Goal: Communication & Community: Answer question/provide support

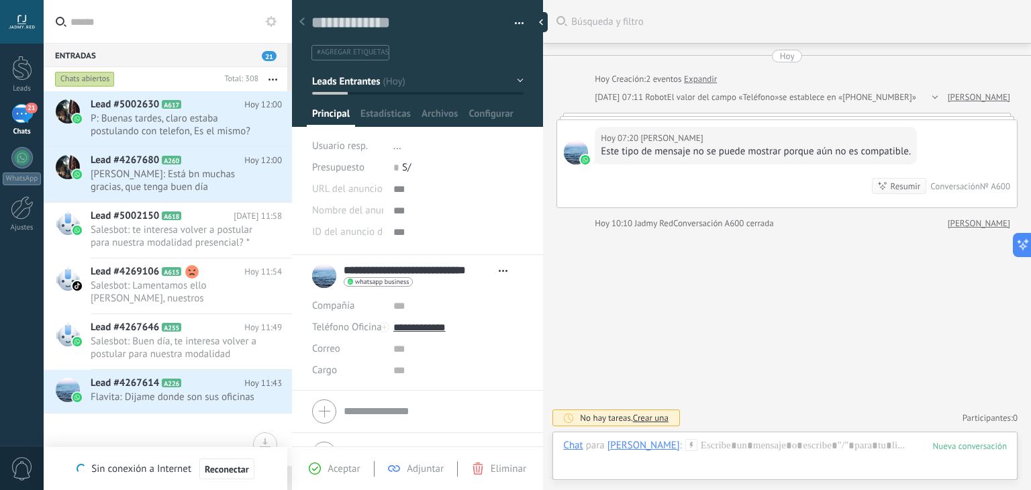
scroll to position [19, 0]
click at [271, 22] on icon at bounding box center [271, 21] width 11 height 11
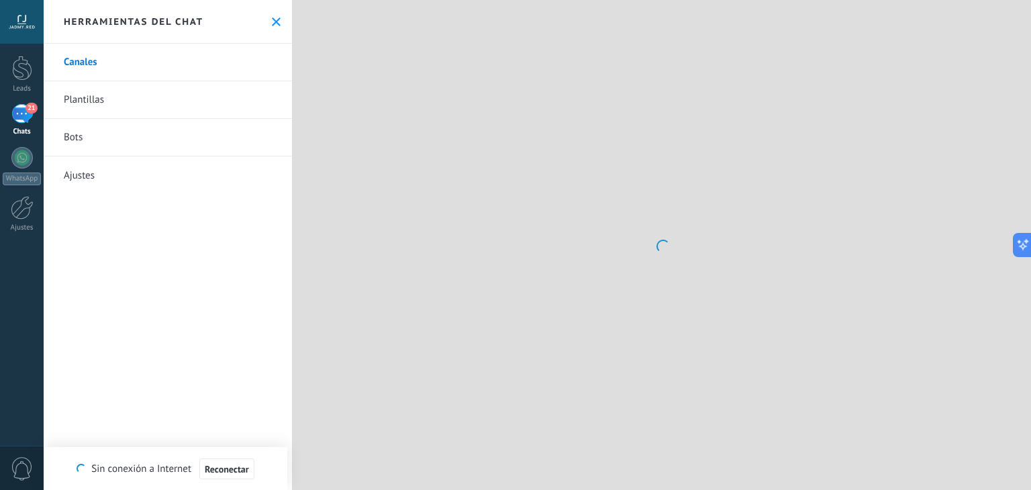
click at [273, 22] on use at bounding box center [276, 21] width 9 height 9
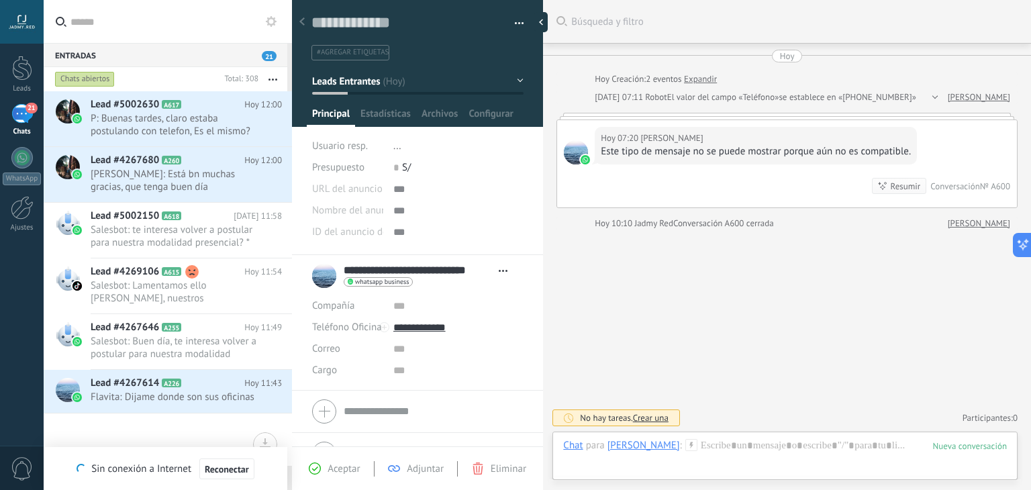
click at [271, 22] on icon at bounding box center [271, 21] width 11 height 11
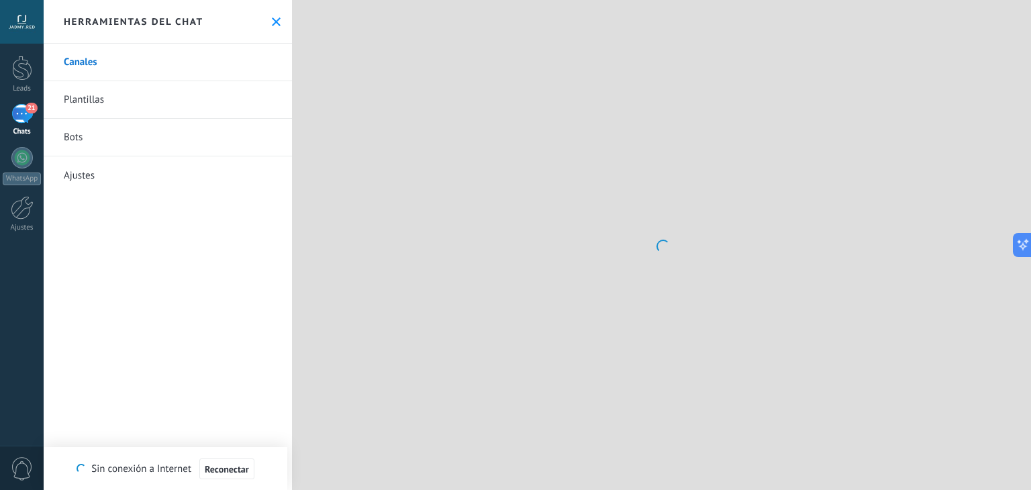
click at [97, 105] on link "Plantillas" at bounding box center [168, 100] width 248 height 38
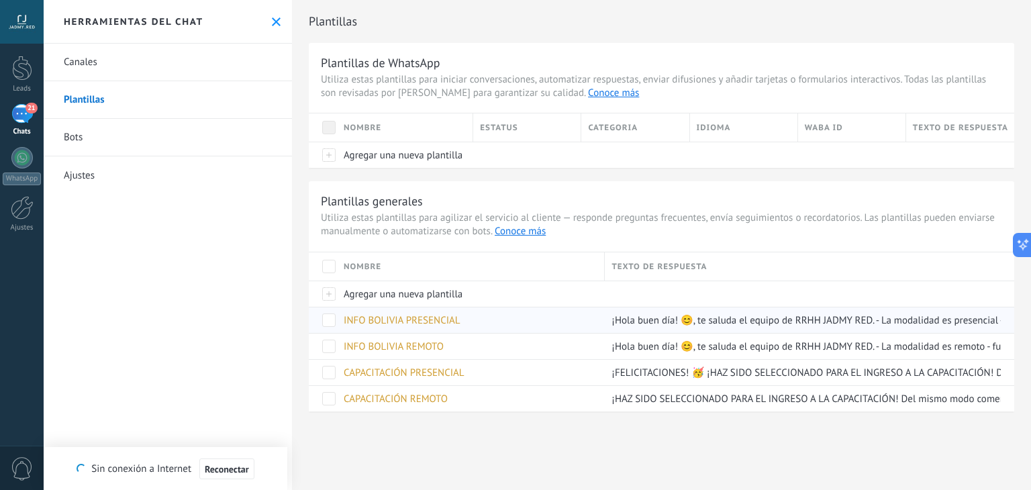
click at [430, 321] on span "INFO BOLIVIA PRESENCIAL" at bounding box center [402, 320] width 117 height 13
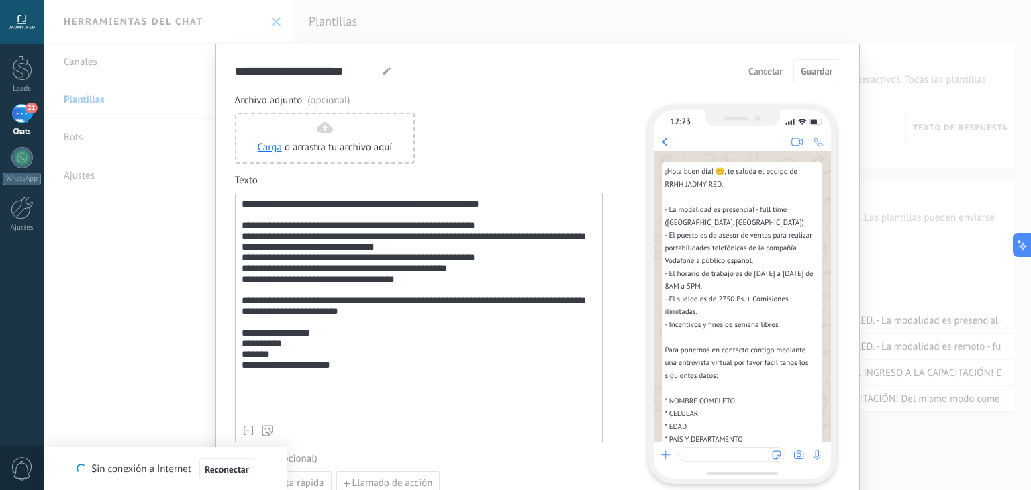
click at [755, 70] on span "Cancelar" at bounding box center [766, 70] width 34 height 9
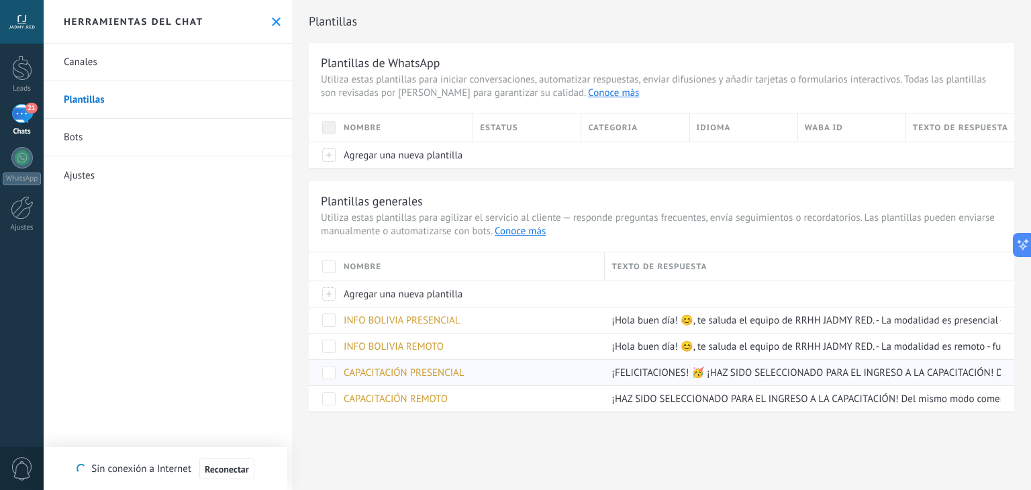
click at [389, 379] on div "CAPACITACIÓN PRESENCIAL" at bounding box center [467, 373] width 261 height 26
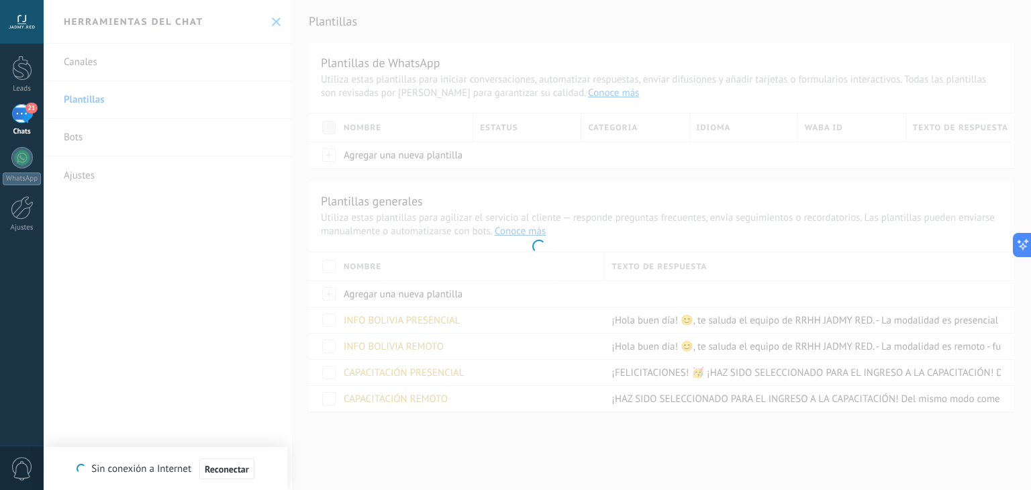
click at [389, 375] on div at bounding box center [538, 245] width 988 height 490
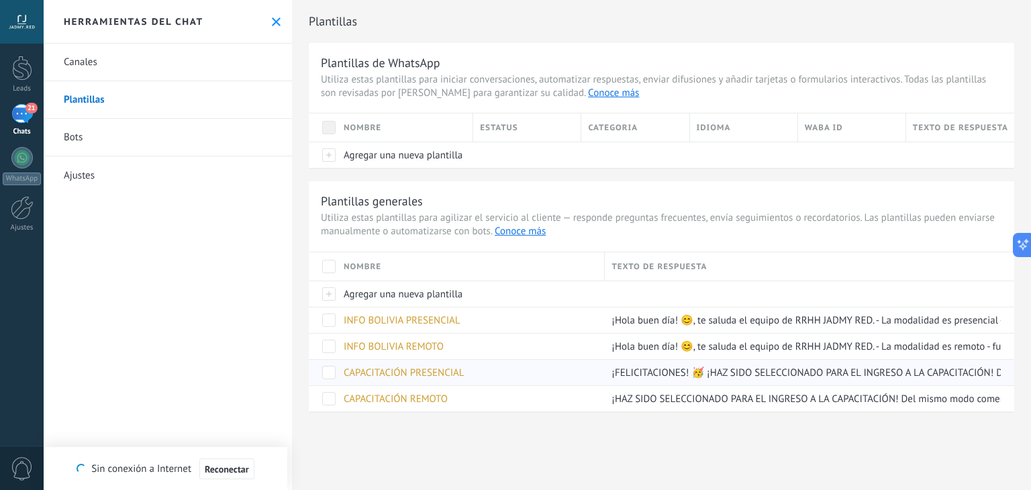
click at [427, 372] on span "CAPACITACIÓN PRESENCIAL" at bounding box center [404, 373] width 121 height 13
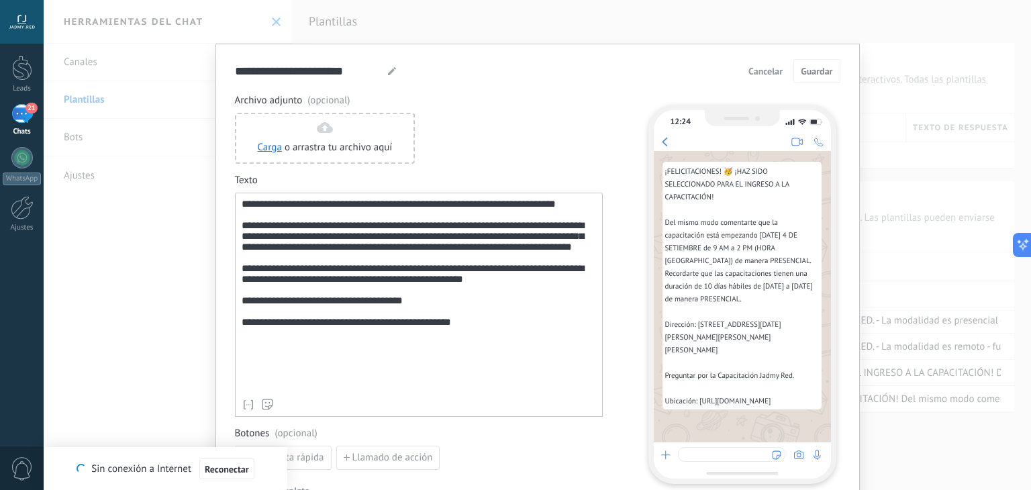
click at [556, 274] on div "**********" at bounding box center [419, 296] width 354 height 194
click at [803, 71] on span "Guardar" at bounding box center [817, 70] width 32 height 9
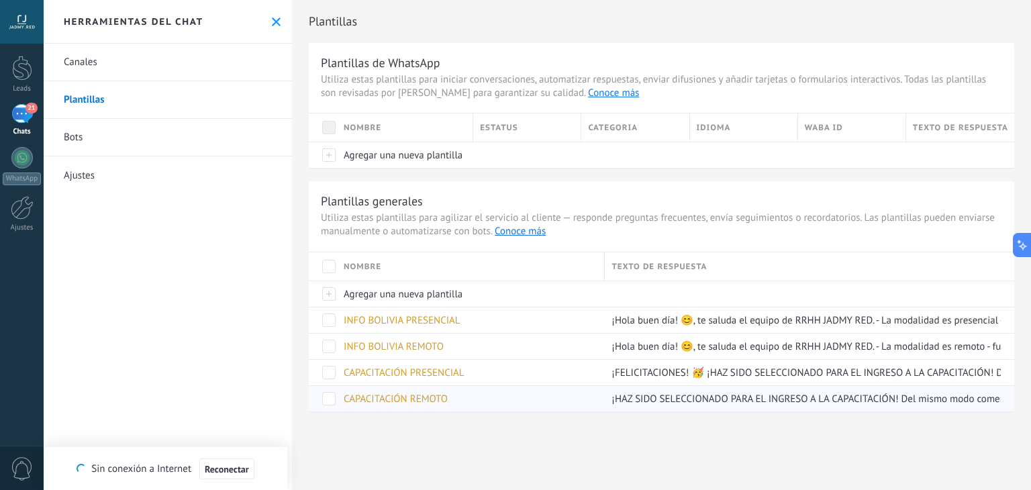
click at [413, 393] on span "CAPACITACIÓN REMOTO" at bounding box center [396, 399] width 104 height 13
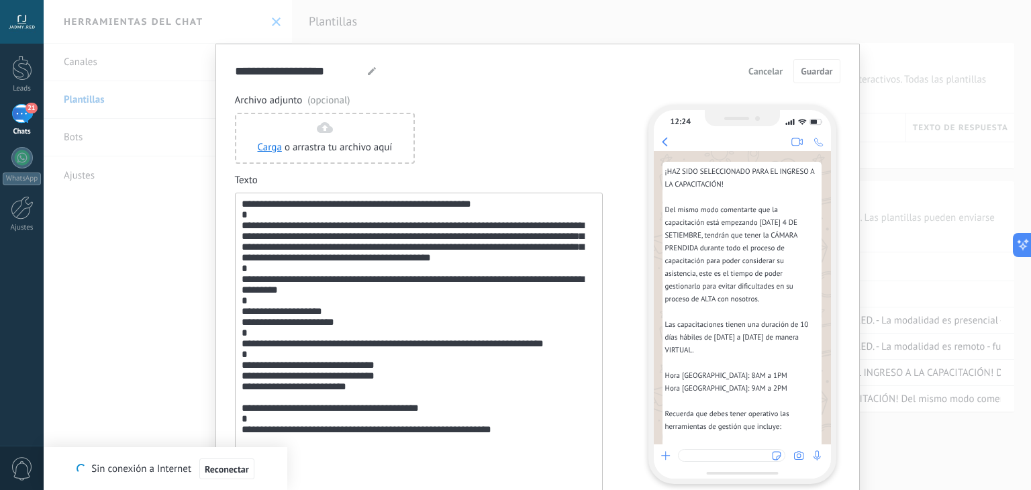
click at [488, 295] on div "**********" at bounding box center [419, 360] width 354 height 322
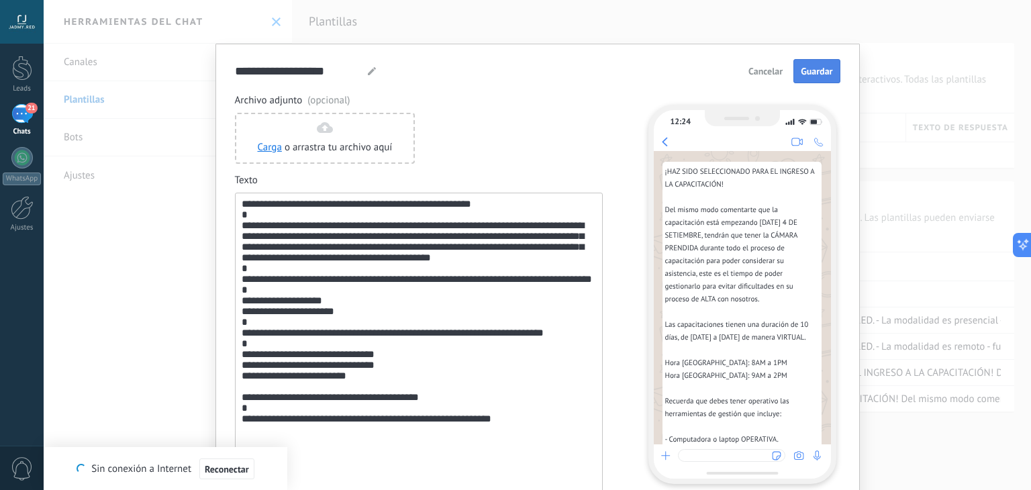
click at [809, 73] on span "Guardar" at bounding box center [817, 70] width 32 height 9
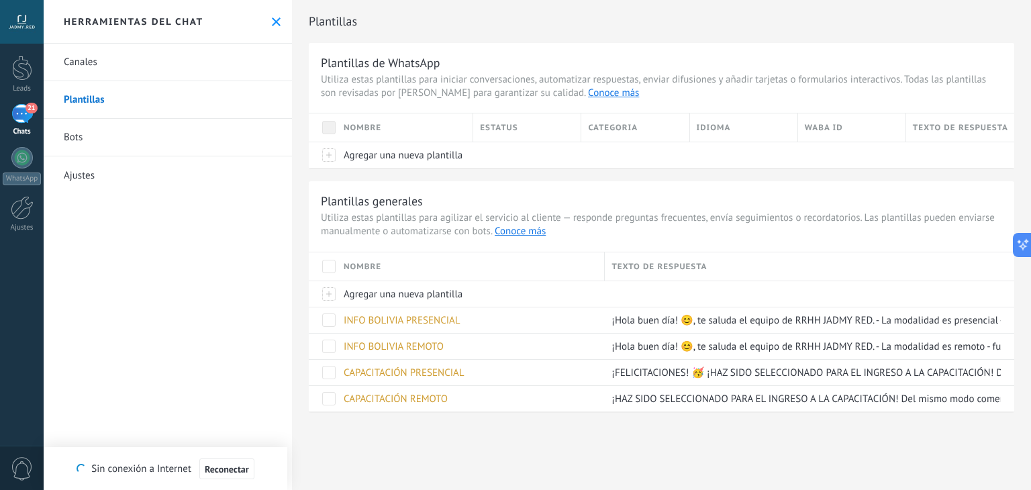
click at [263, 25] on div "Herramientas del chat" at bounding box center [168, 22] width 248 height 44
click at [279, 22] on div "Herramientas del chat" at bounding box center [168, 22] width 248 height 44
click at [277, 22] on button at bounding box center [276, 21] width 11 height 11
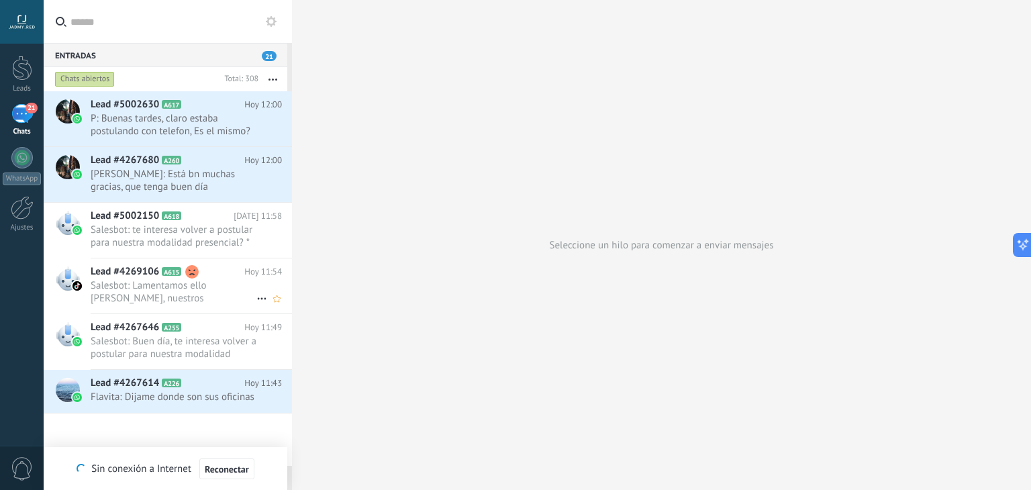
click at [215, 289] on span "Salesbot: Lamentamos ello [PERSON_NAME], nuestros reclutamientos son masivos" at bounding box center [174, 292] width 166 height 26
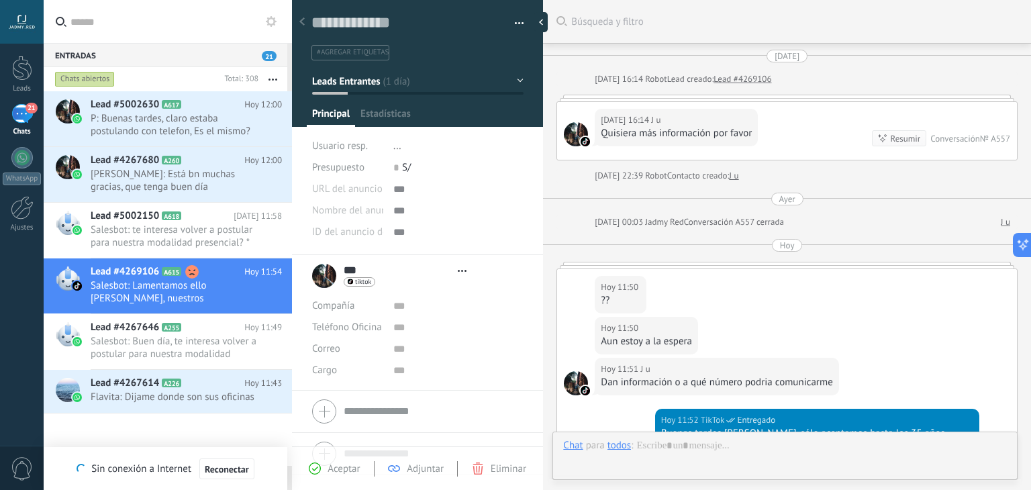
type textarea "**********"
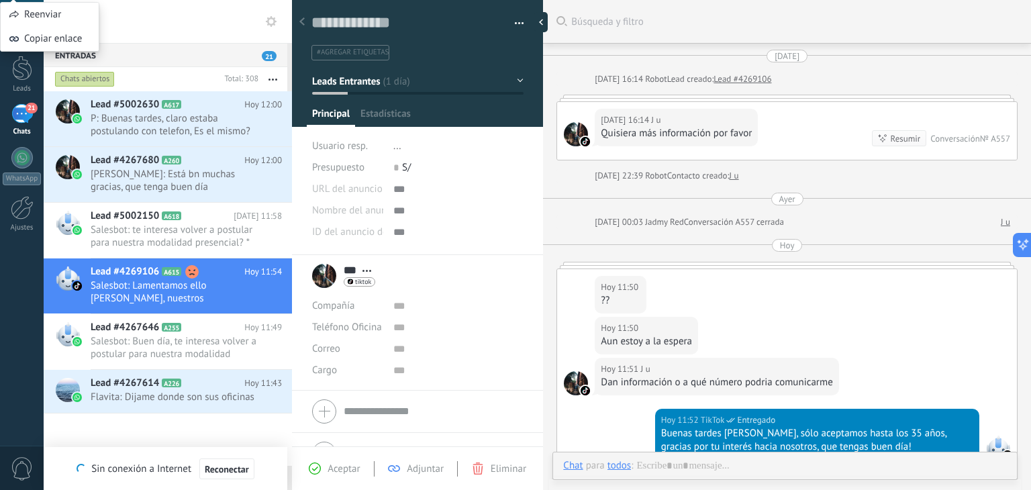
scroll to position [411, 0]
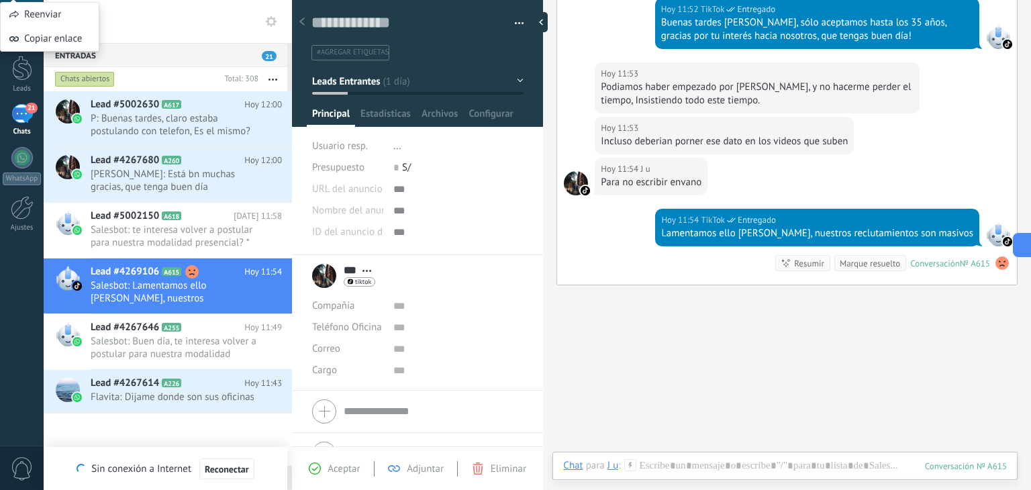
click at [630, 467] on icon at bounding box center [630, 465] width 12 height 12
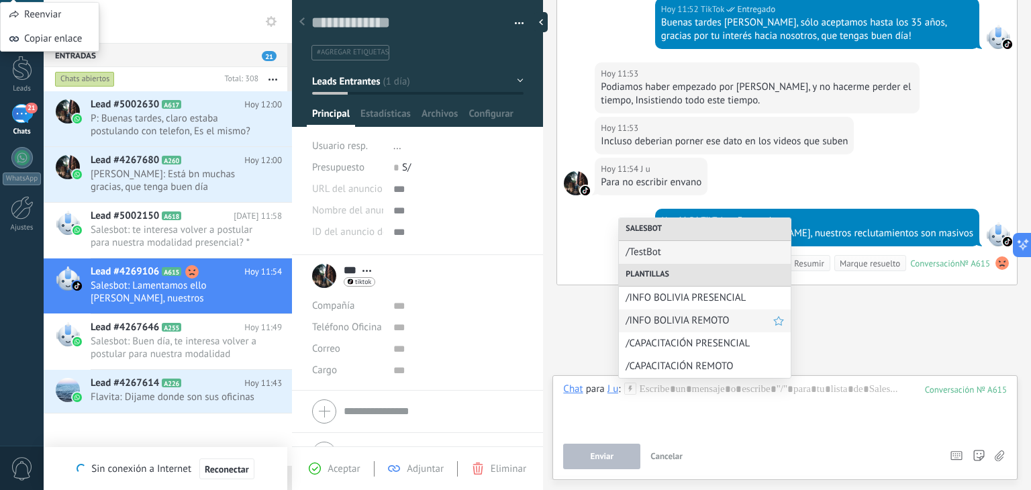
click at [716, 318] on span "/INFO BOLIVIA REMOTO" at bounding box center [700, 320] width 148 height 13
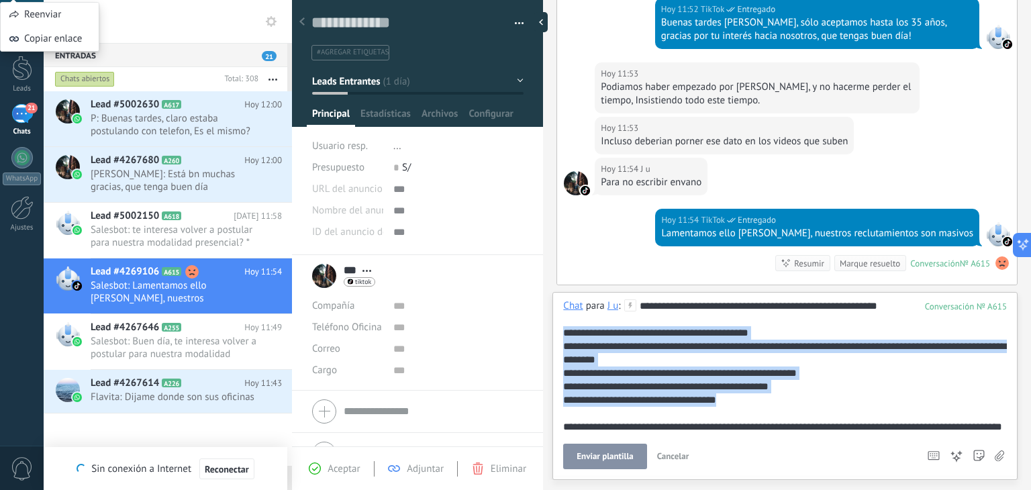
drag, startPoint x: 725, startPoint y: 399, endPoint x: 550, endPoint y: 327, distance: 189.6
click at [550, 327] on div "Buscar Búsqueda y filtro Carga más [DATE] [DATE] 16:14 Robot Lead creado: Lead …" at bounding box center [787, 245] width 488 height 490
copy div "**********"
click at [679, 457] on span "Cancelar" at bounding box center [673, 455] width 32 height 11
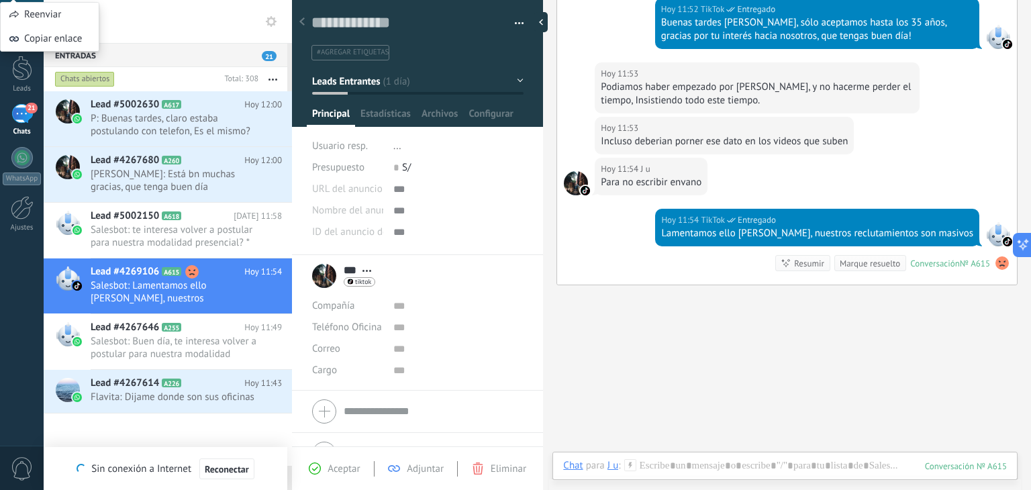
click at [630, 468] on icon at bounding box center [630, 465] width 12 height 12
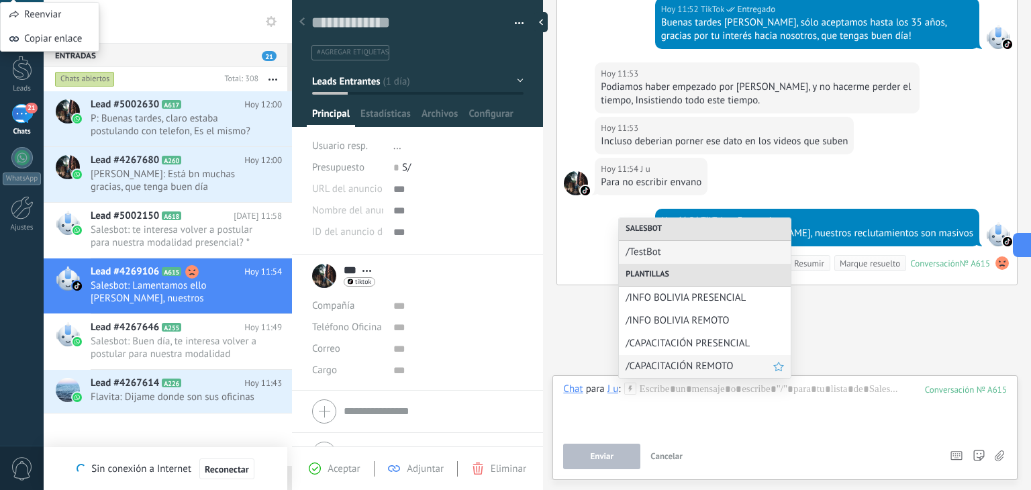
click at [689, 375] on div "/CAPACITACIÓN REMOTO" at bounding box center [705, 366] width 172 height 23
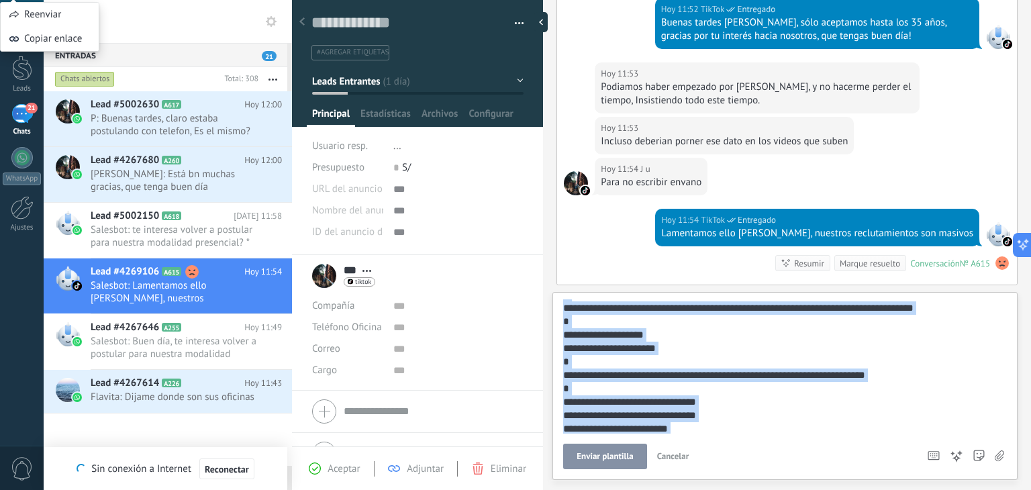
scroll to position [201, 0]
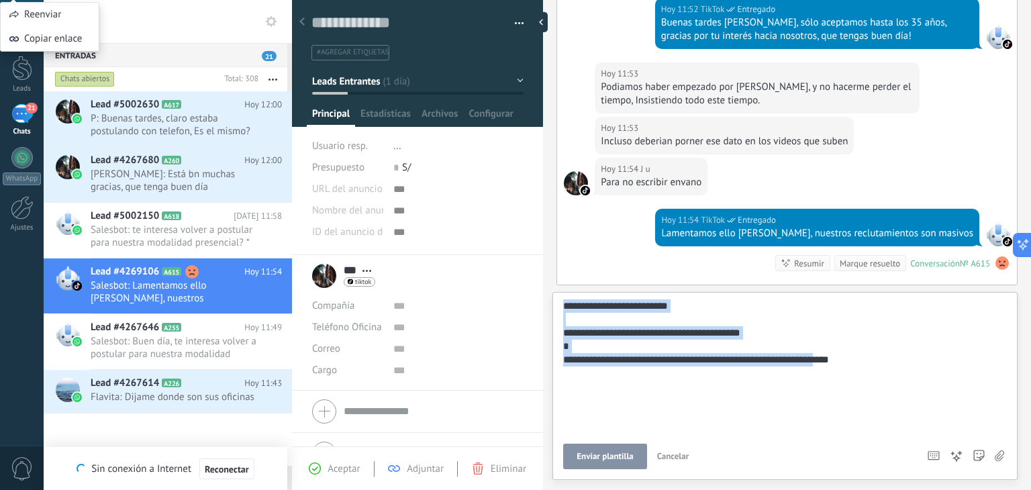
drag, startPoint x: 639, startPoint y: 304, endPoint x: 881, endPoint y: 391, distance: 256.7
click at [881, 391] on div "**********" at bounding box center [783, 266] width 440 height 336
copy div "**********"
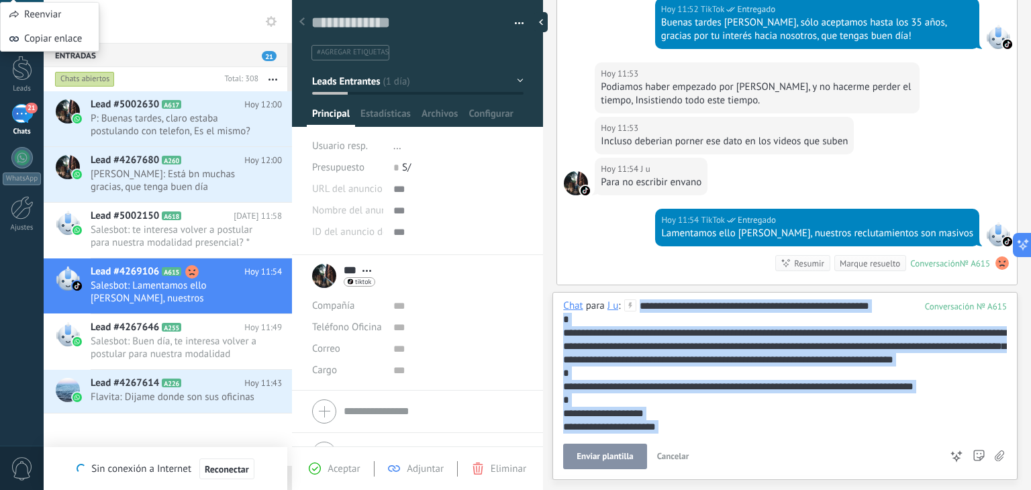
click at [665, 459] on span "Cancelar" at bounding box center [673, 455] width 32 height 11
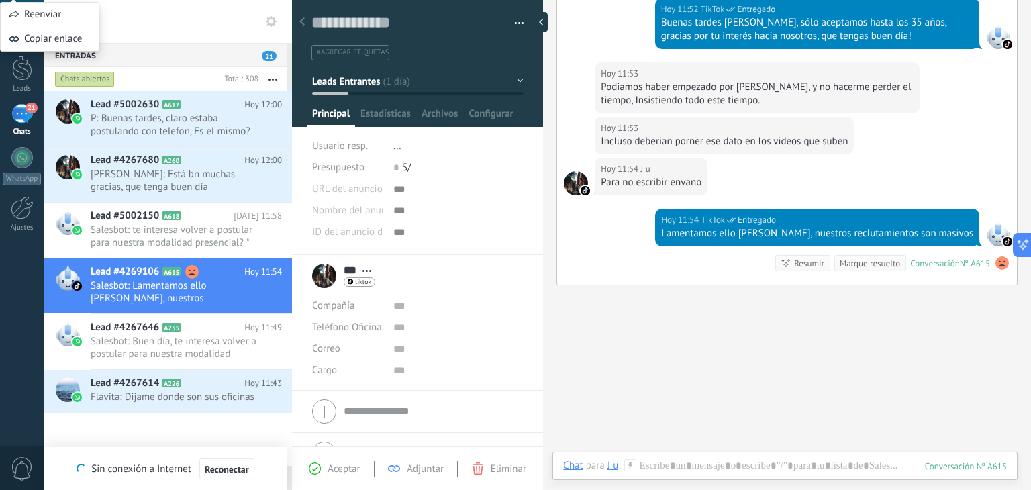
click at [267, 21] on use at bounding box center [271, 21] width 11 height 11
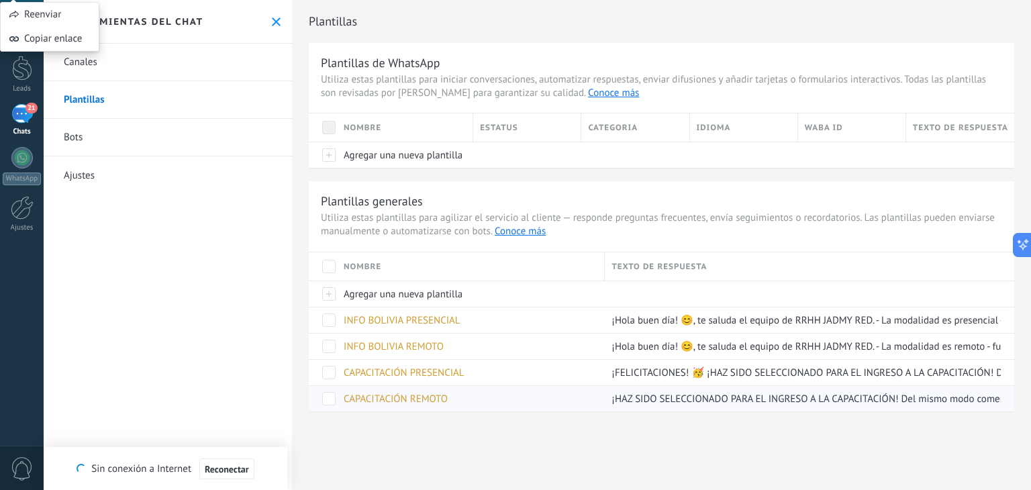
click at [406, 397] on span "CAPACITACIÓN REMOTO" at bounding box center [396, 399] width 104 height 13
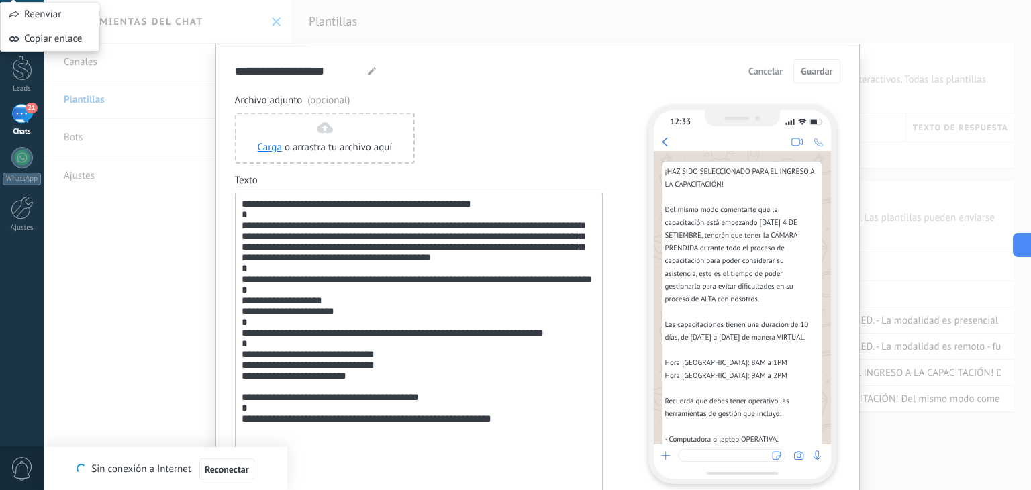
click at [583, 232] on div "**********" at bounding box center [419, 360] width 354 height 322
click at [817, 63] on button "Guardar" at bounding box center [817, 71] width 46 height 24
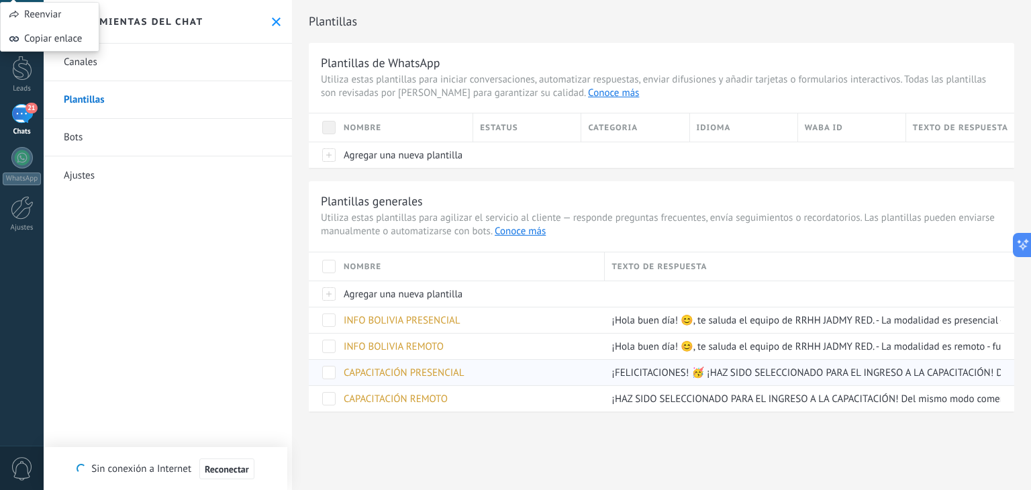
click at [412, 375] on span "CAPACITACIÓN PRESENCIAL" at bounding box center [404, 373] width 121 height 13
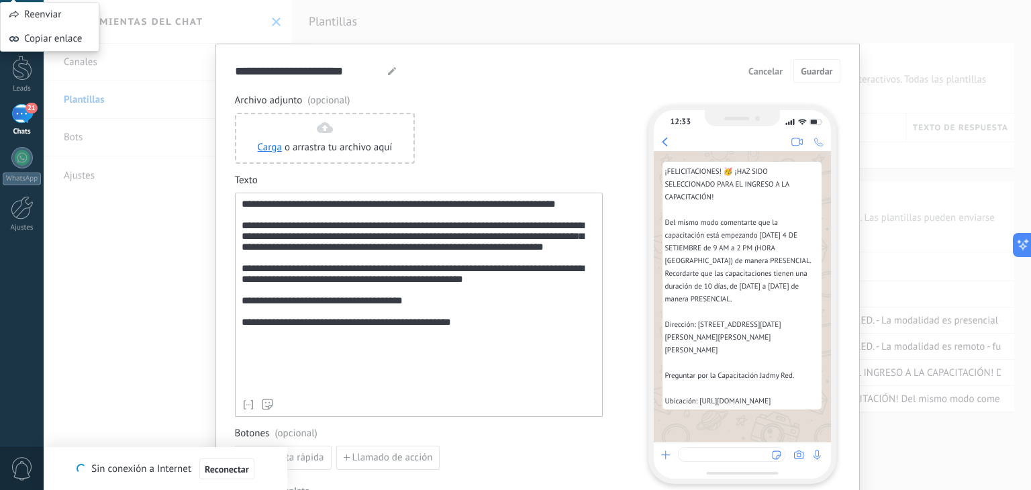
click at [763, 72] on span "Cancelar" at bounding box center [766, 70] width 34 height 9
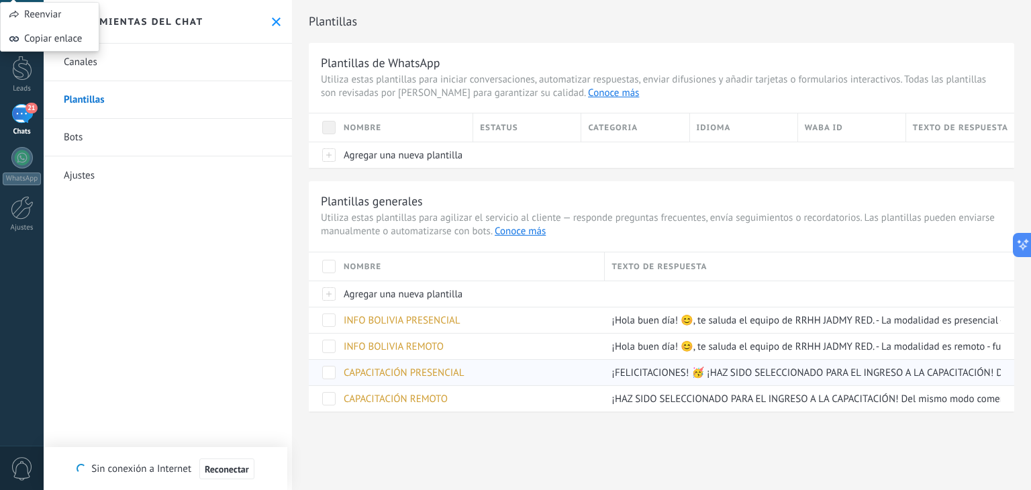
click at [431, 371] on span "CAPACITACIÓN PRESENCIAL" at bounding box center [404, 373] width 121 height 13
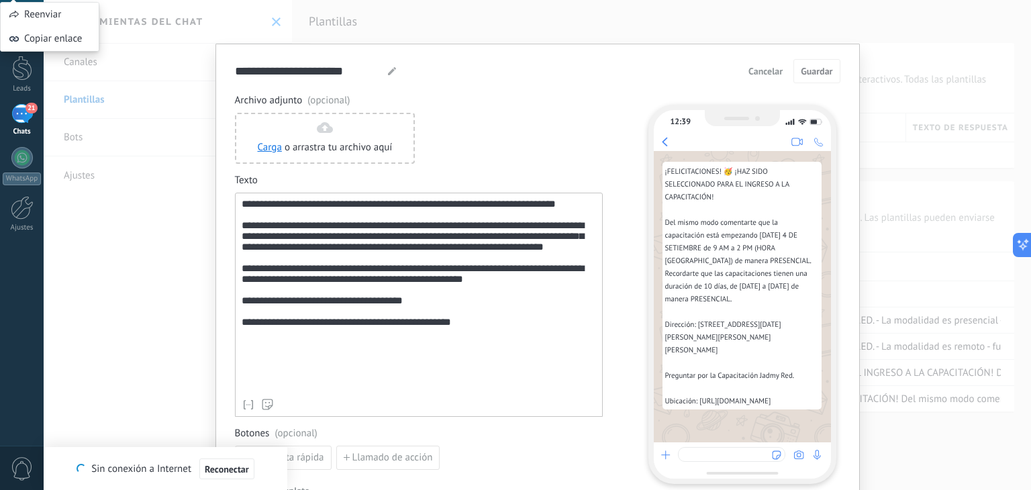
drag, startPoint x: 238, startPoint y: 202, endPoint x: 451, endPoint y: 363, distance: 267.1
click at [405, 342] on div "**********" at bounding box center [419, 305] width 368 height 224
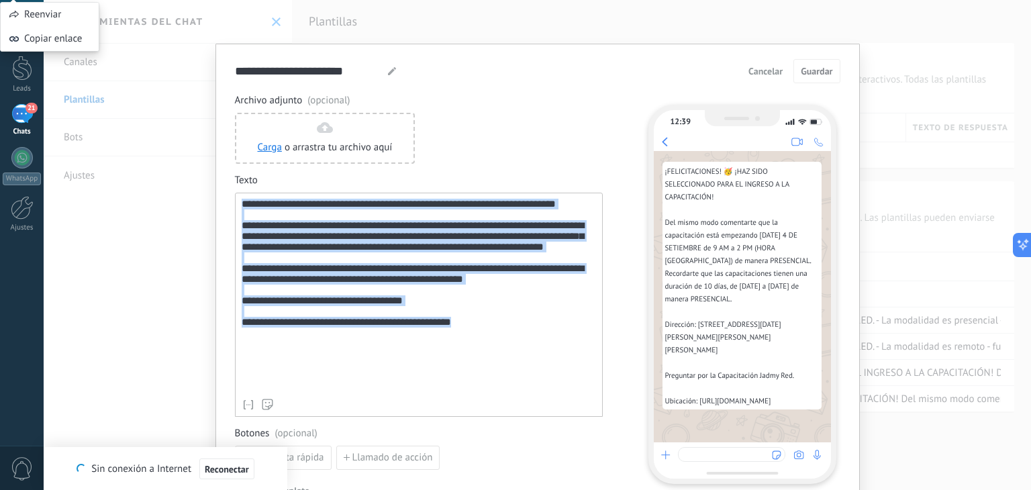
drag, startPoint x: 494, startPoint y: 377, endPoint x: 233, endPoint y: 205, distance: 312.6
click at [235, 205] on div "**********" at bounding box center [419, 305] width 368 height 224
copy div "**********"
click at [755, 68] on span "Cancelar" at bounding box center [766, 70] width 34 height 9
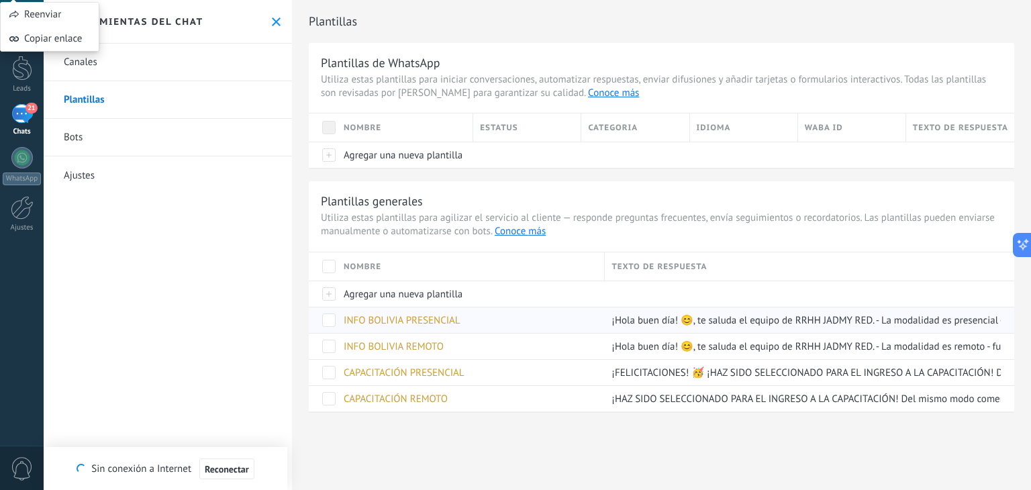
click at [436, 326] on span "INFO BOLIVIA PRESENCIAL" at bounding box center [402, 320] width 117 height 13
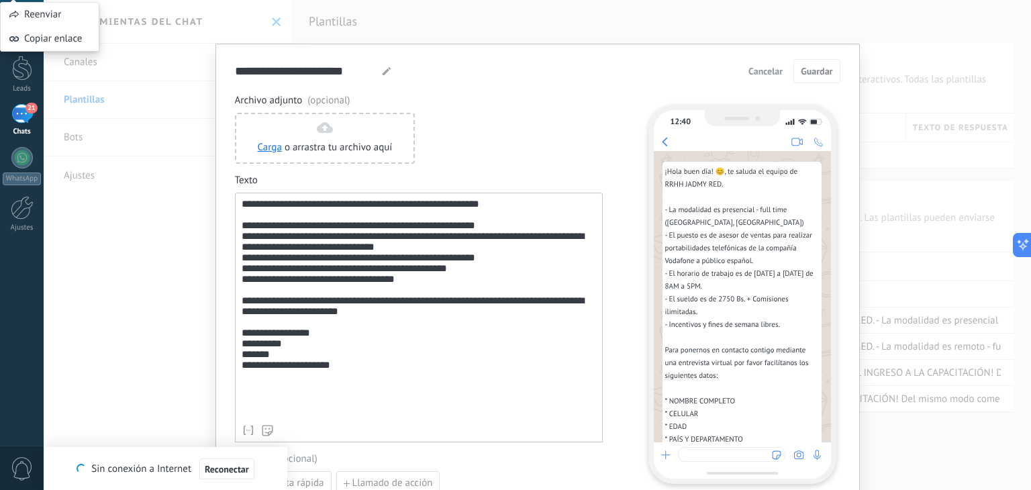
drag, startPoint x: 238, startPoint y: 206, endPoint x: 358, endPoint y: 366, distance: 199.9
click at [358, 366] on div "**********" at bounding box center [419, 318] width 368 height 250
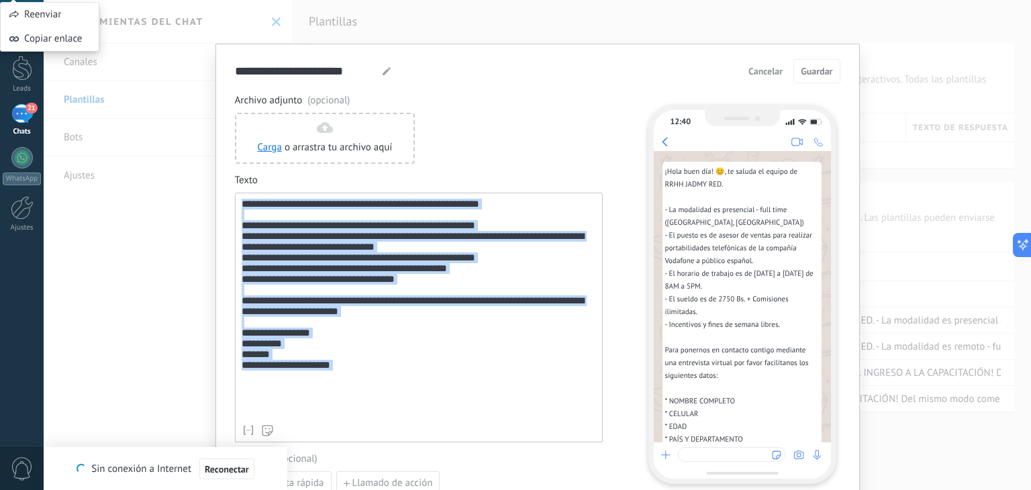
drag, startPoint x: 349, startPoint y: 405, endPoint x: 228, endPoint y: 197, distance: 240.1
click at [228, 197] on div "**********" at bounding box center [538, 296] width 645 height 505
copy div "**********"
click at [764, 73] on span "Cancelar" at bounding box center [766, 70] width 34 height 9
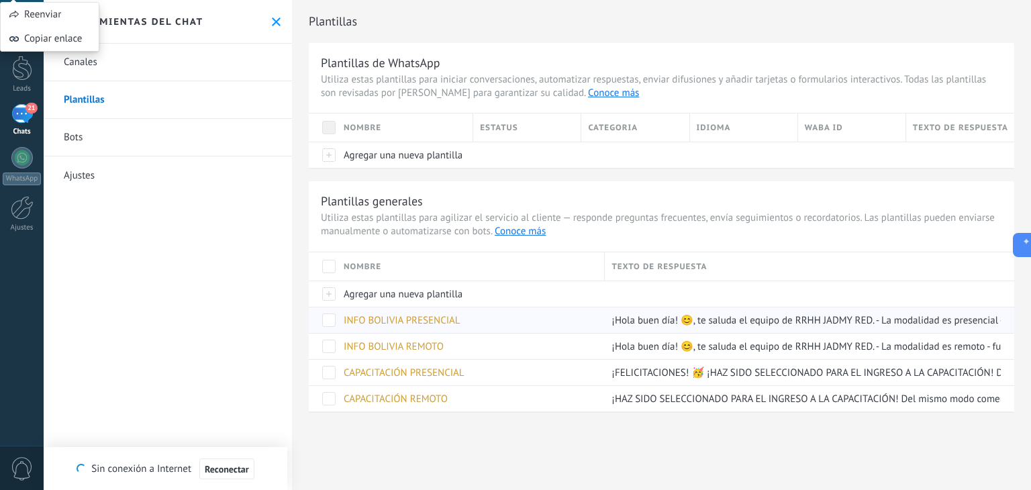
click at [423, 320] on span "INFO BOLIVIA PRESENCIAL" at bounding box center [402, 320] width 117 height 13
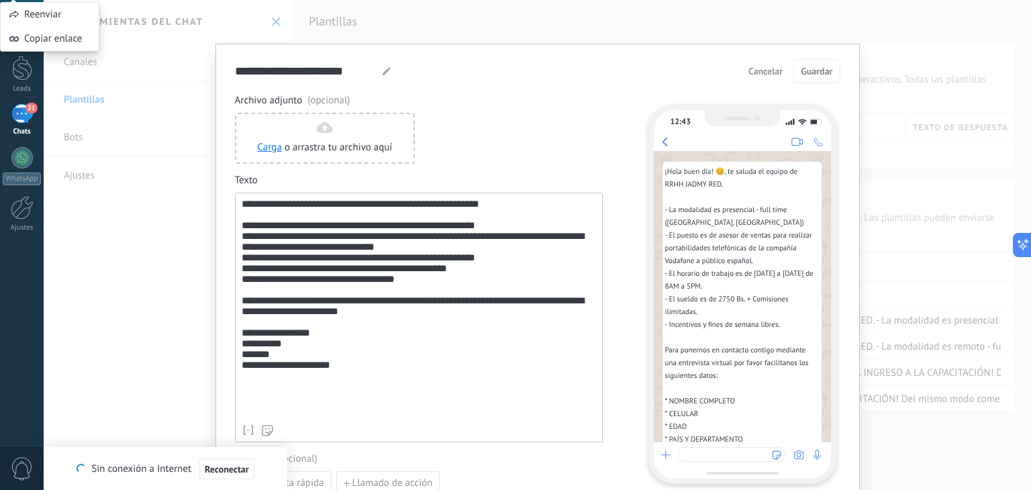
click at [236, 226] on div "**********" at bounding box center [419, 318] width 368 height 250
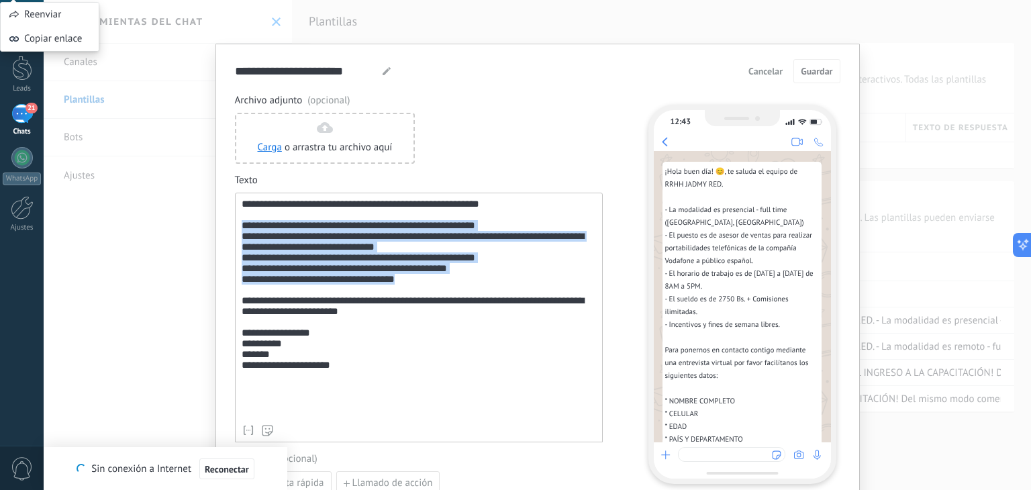
drag, startPoint x: 409, startPoint y: 301, endPoint x: 226, endPoint y: 234, distance: 195.2
click at [226, 234] on div "**********" at bounding box center [538, 296] width 645 height 505
copy div "**********"
drag, startPoint x: 345, startPoint y: 284, endPoint x: 708, endPoint y: 119, distance: 399.0
click at [504, 344] on div "**********" at bounding box center [419, 309] width 354 height 220
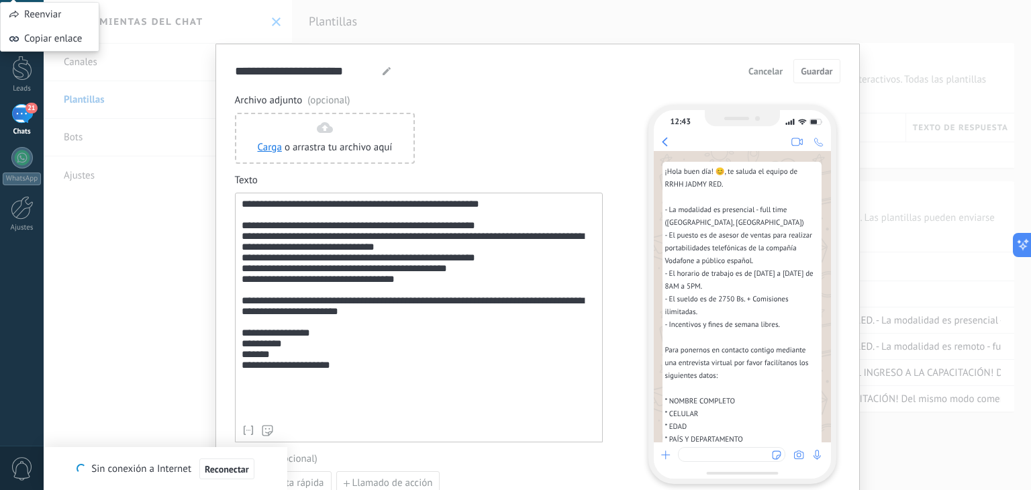
click at [758, 79] on button "Cancelar" at bounding box center [766, 71] width 46 height 20
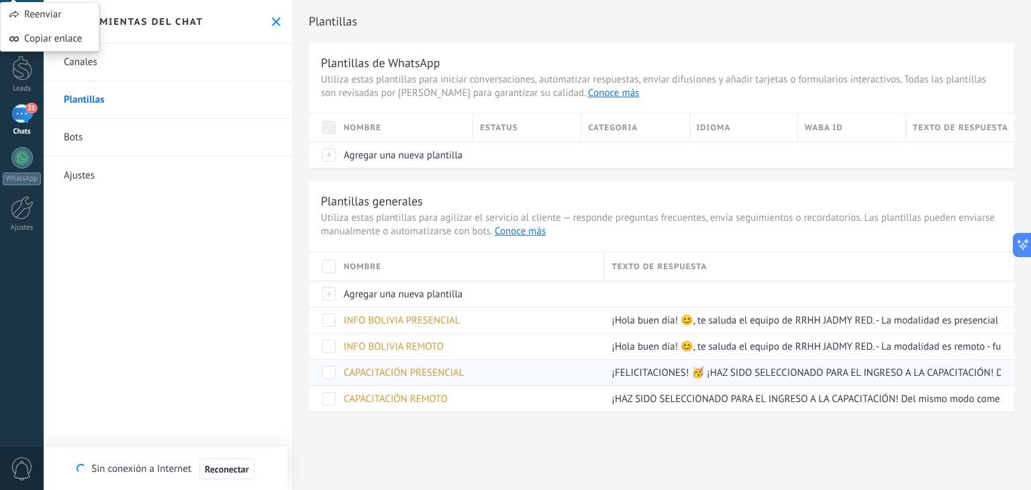
click at [418, 373] on span "CAPACITACIÓN PRESENCIAL" at bounding box center [404, 373] width 121 height 13
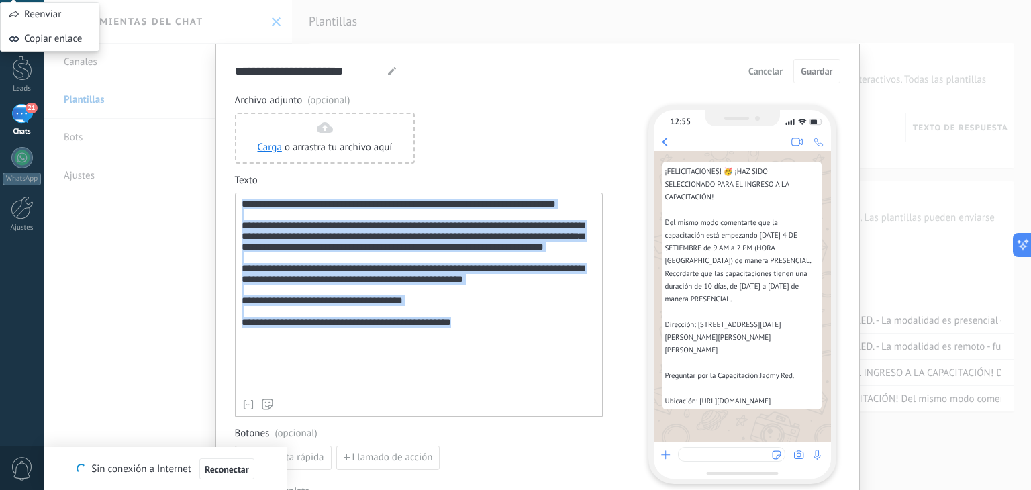
drag, startPoint x: 483, startPoint y: 377, endPoint x: 212, endPoint y: 185, distance: 332.3
click at [212, 185] on div "**********" at bounding box center [538, 245] width 988 height 490
copy div "**********"
click at [759, 72] on span "Cancelar" at bounding box center [766, 70] width 34 height 9
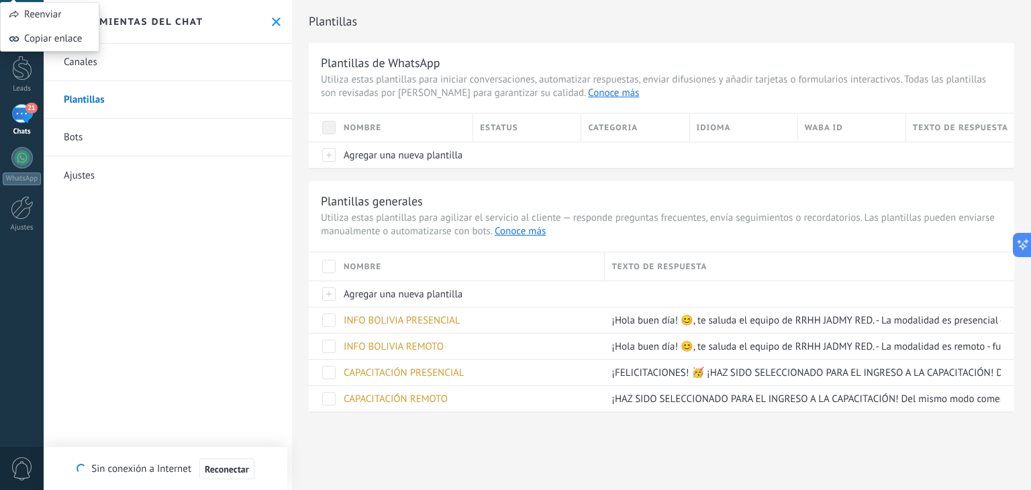
click at [273, 19] on icon at bounding box center [276, 21] width 9 height 9
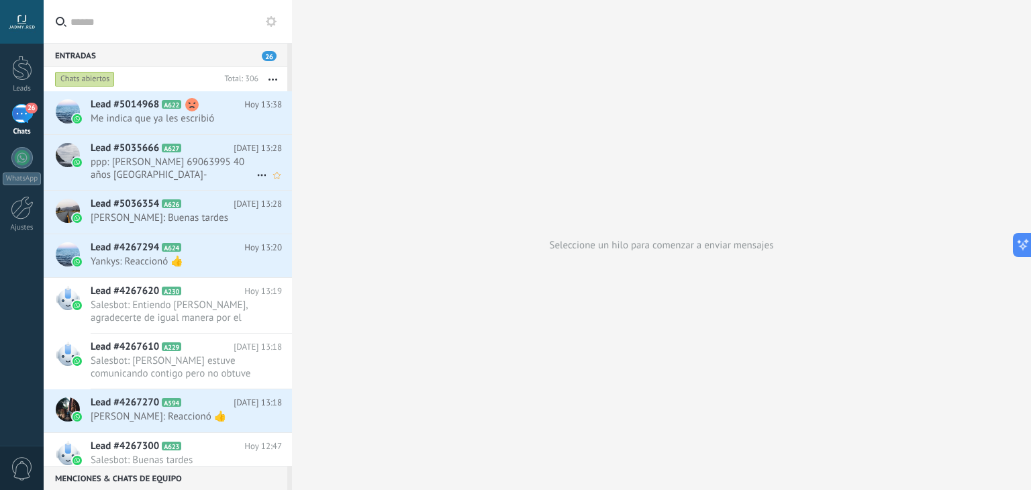
click at [110, 168] on span "ppp: Paulo Geovanni Rojas Puente 69063995 40 años La paz- Bolivia" at bounding box center [174, 169] width 166 height 26
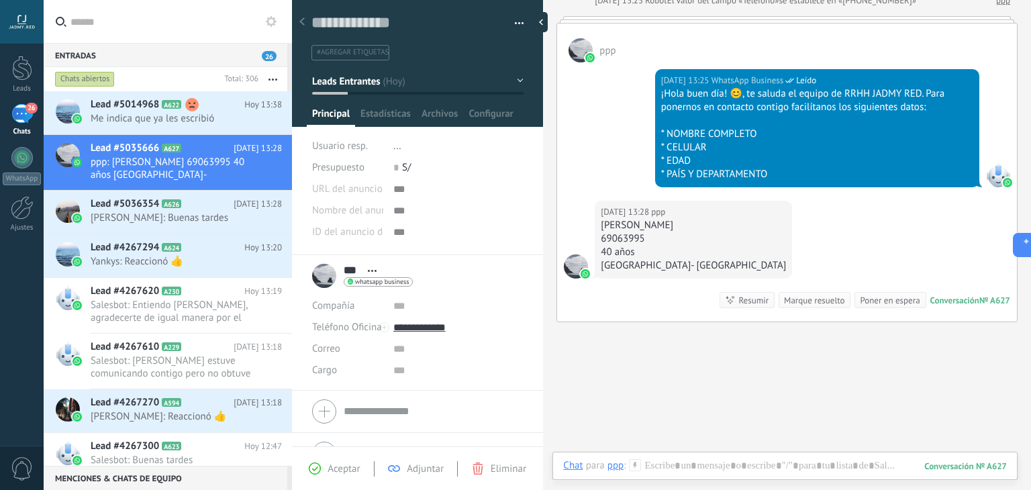
click at [784, 295] on div "Marque resuelto" at bounding box center [814, 300] width 60 height 13
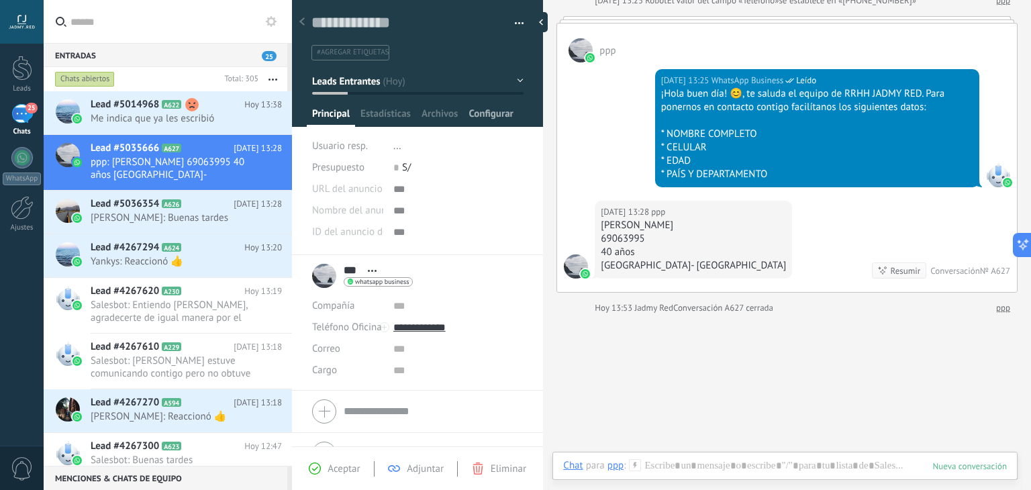
scroll to position [198, 0]
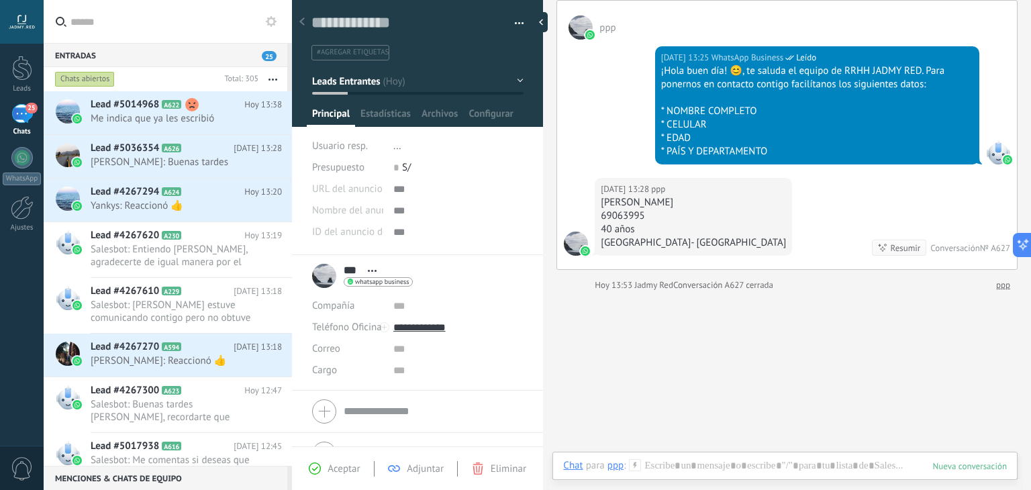
click at [482, 85] on button "Leads Entrantes" at bounding box center [417, 81] width 211 height 24
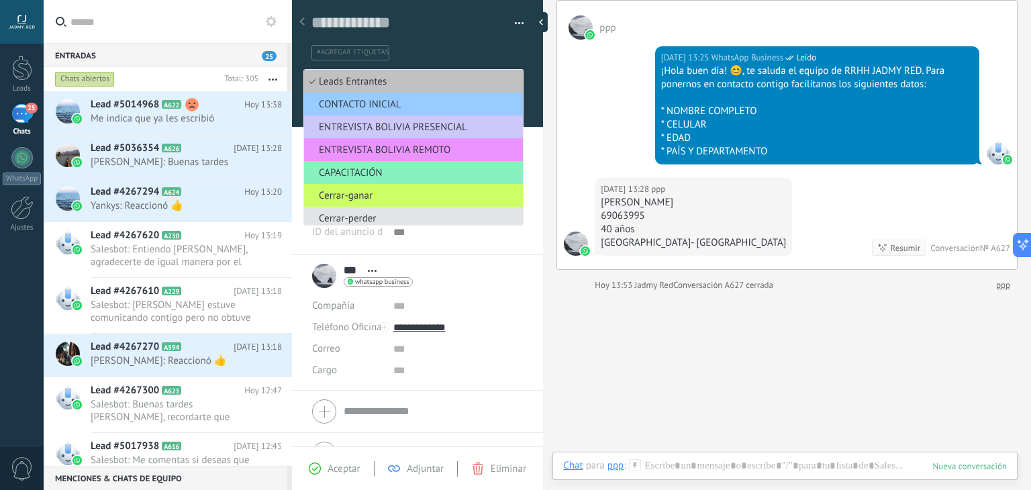
click at [399, 213] on span "Cerrar-perder" at bounding box center [411, 218] width 215 height 13
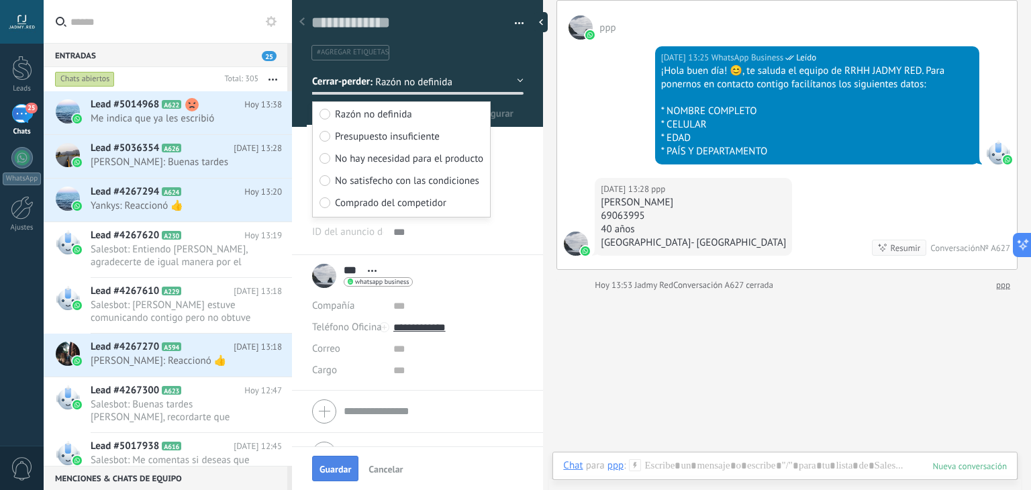
click at [334, 473] on span "Guardar" at bounding box center [336, 469] width 32 height 9
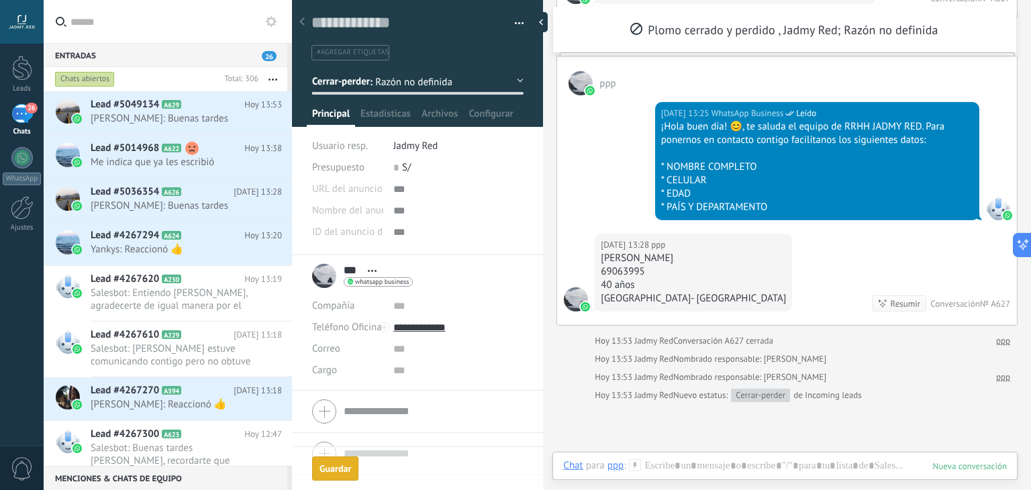
scroll to position [311, 0]
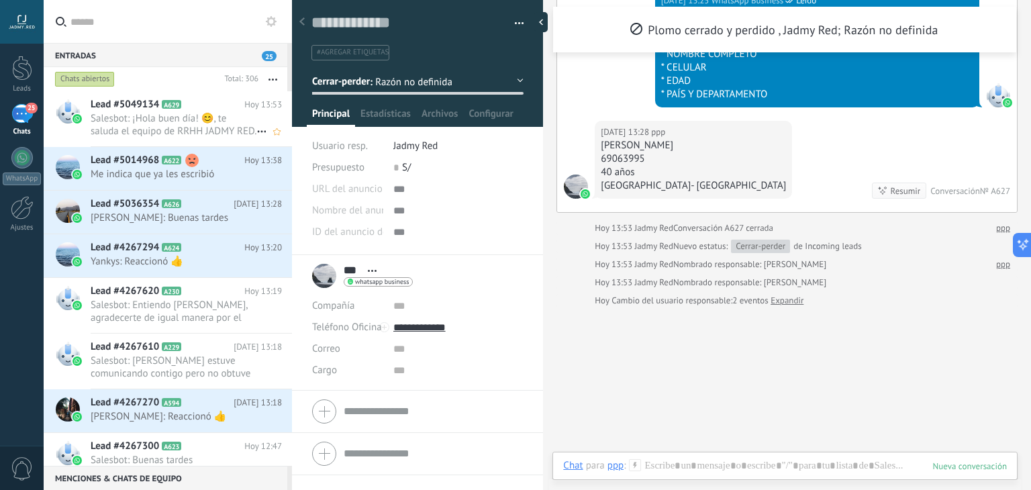
click at [195, 130] on span "Salesbot: ¡Hola buen día! 😊, te saluda el equipo de RRHH JADMY RED. Para ponern…" at bounding box center [174, 125] width 166 height 26
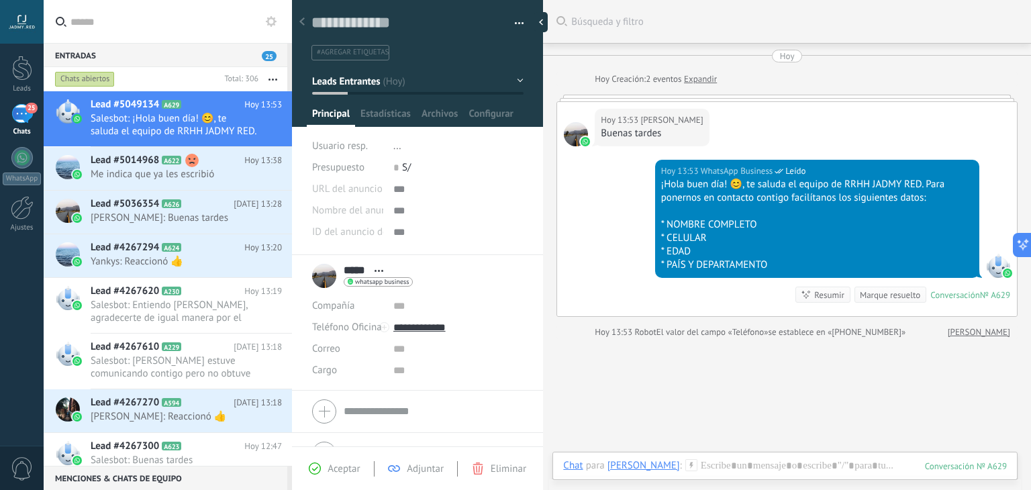
click at [685, 470] on icon at bounding box center [691, 465] width 12 height 12
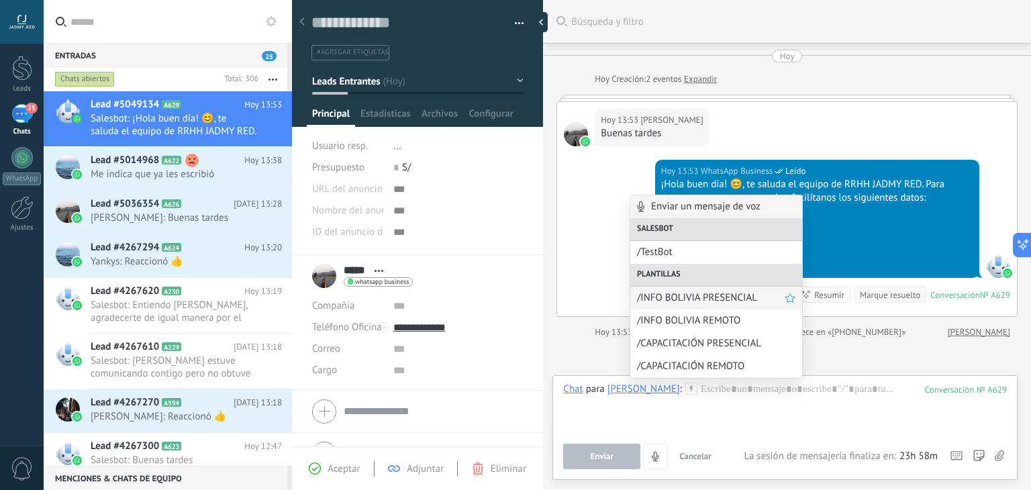
click at [722, 297] on span "/INFO BOLIVIA PRESENCIAL" at bounding box center [711, 297] width 148 height 13
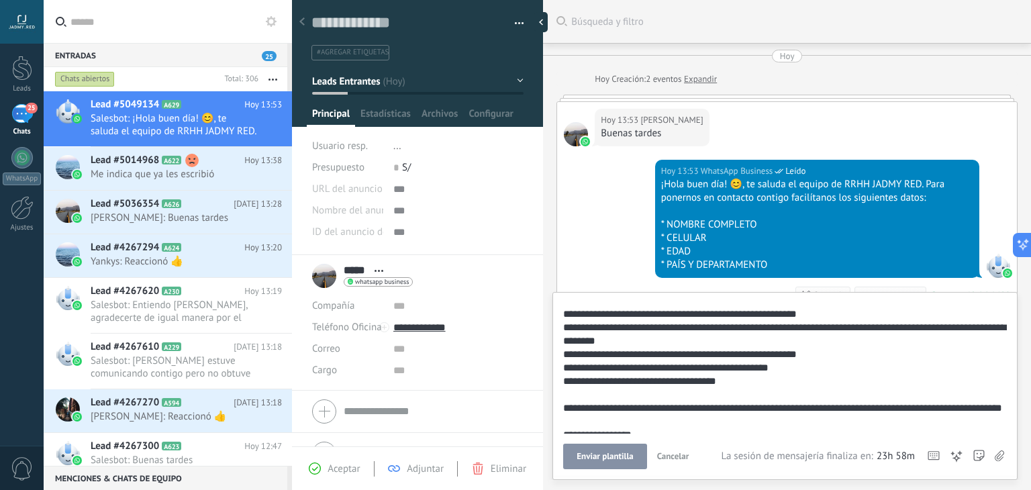
scroll to position [94, 0]
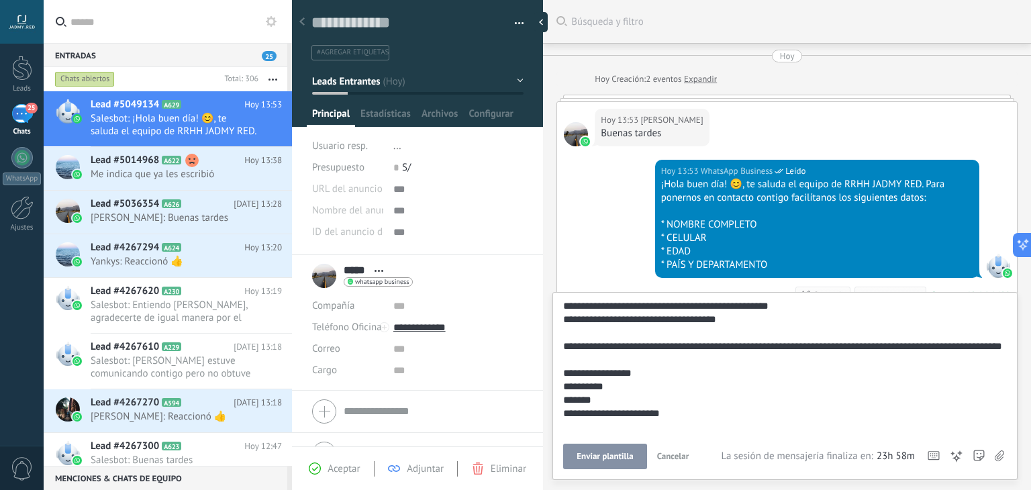
click at [608, 459] on span "Enviar plantilla" at bounding box center [605, 456] width 56 height 9
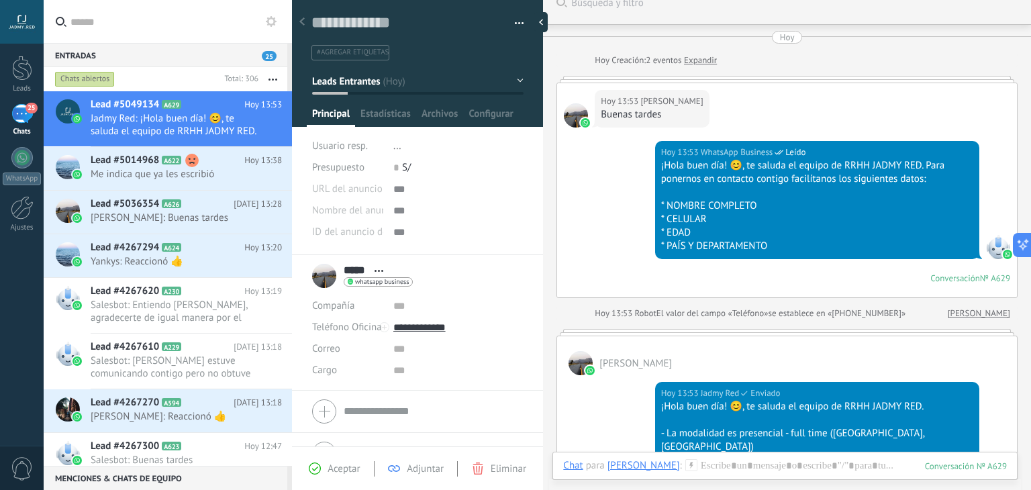
scroll to position [0, 0]
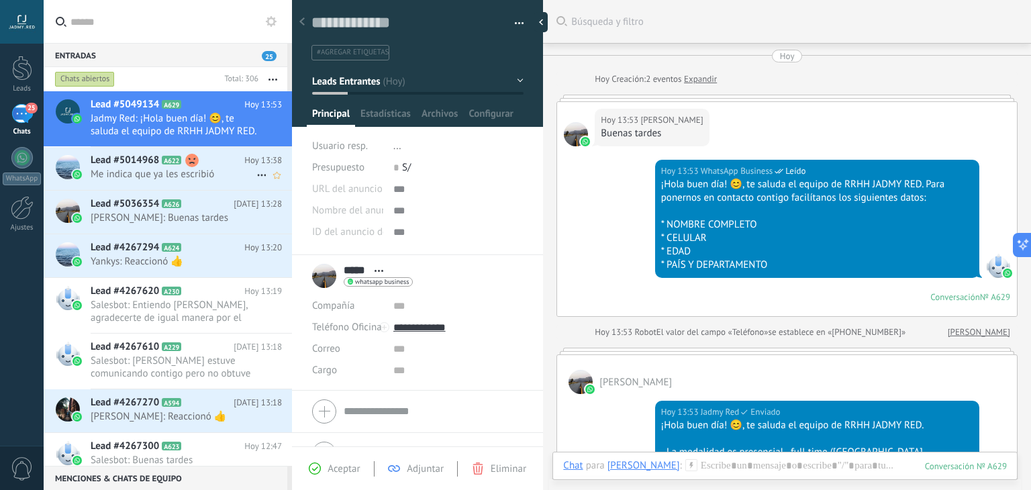
click at [187, 166] on icon at bounding box center [191, 160] width 13 height 13
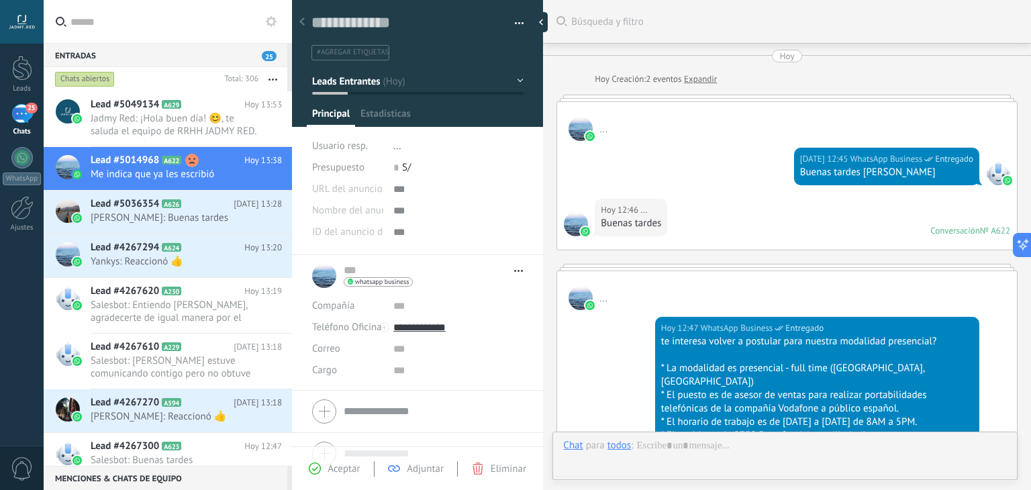
type textarea "**********"
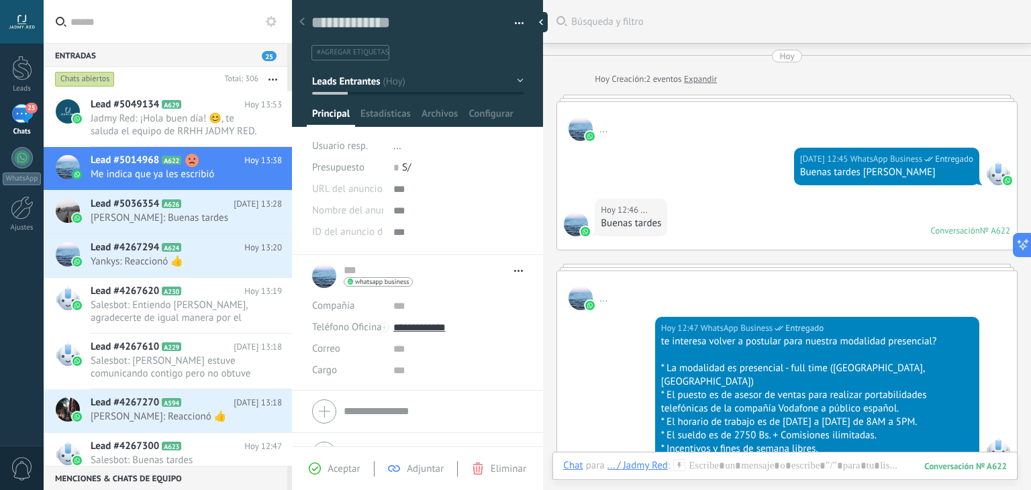
scroll to position [776, 0]
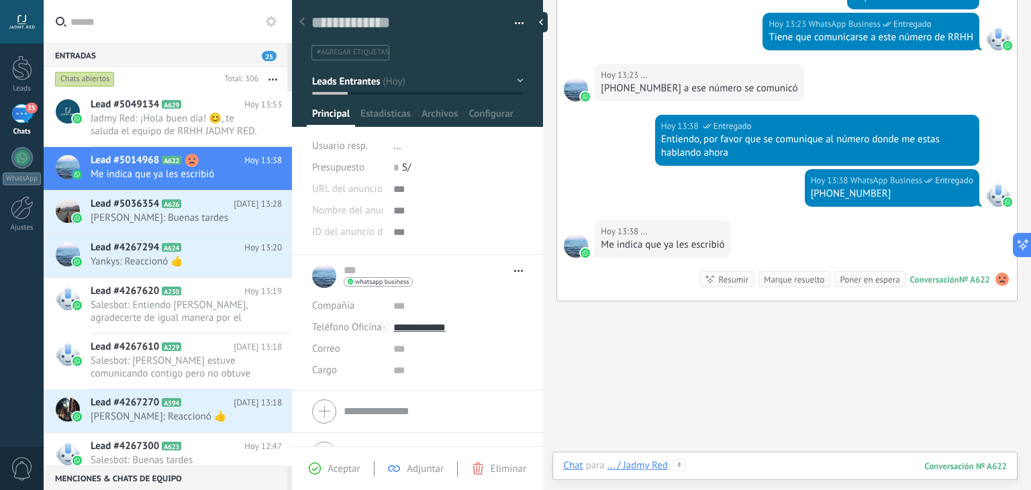
click at [735, 465] on div at bounding box center [785, 479] width 444 height 40
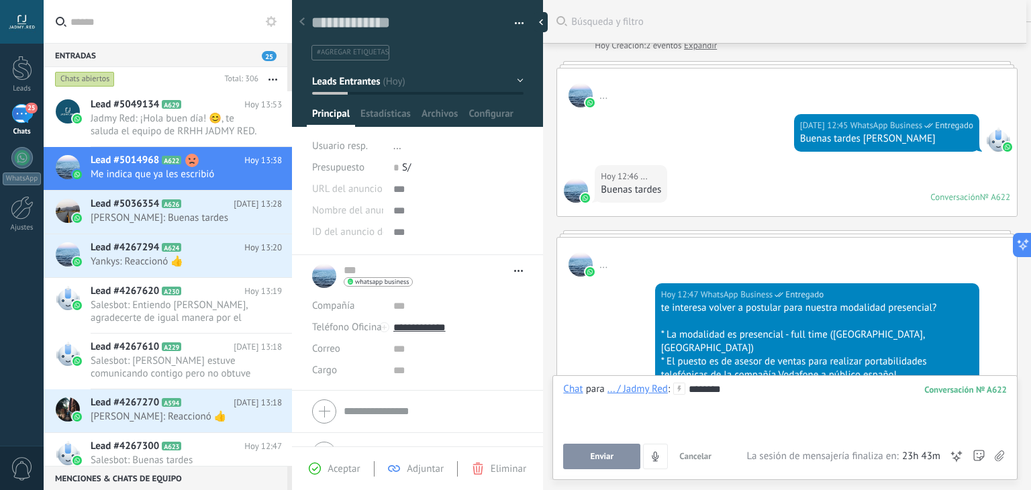
scroll to position [35, 0]
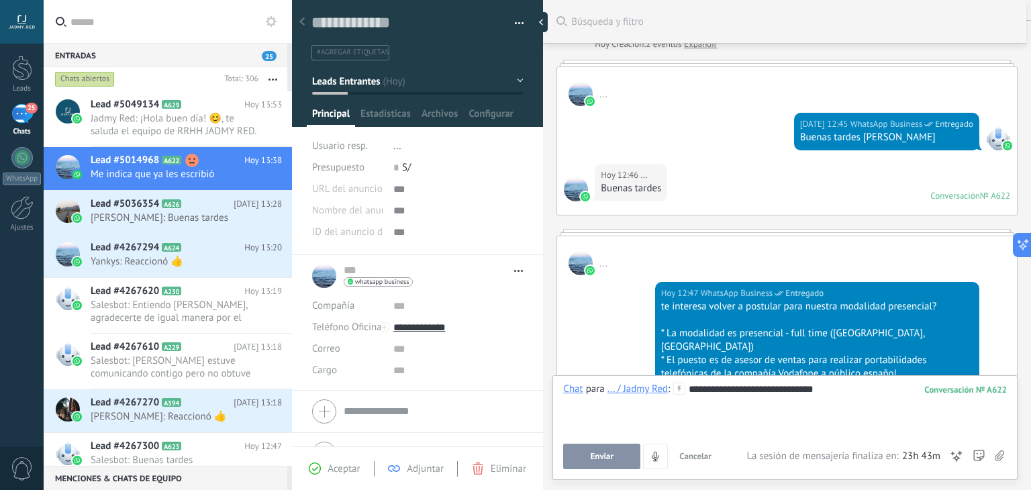
click at [608, 452] on span "Enviar" at bounding box center [602, 456] width 23 height 9
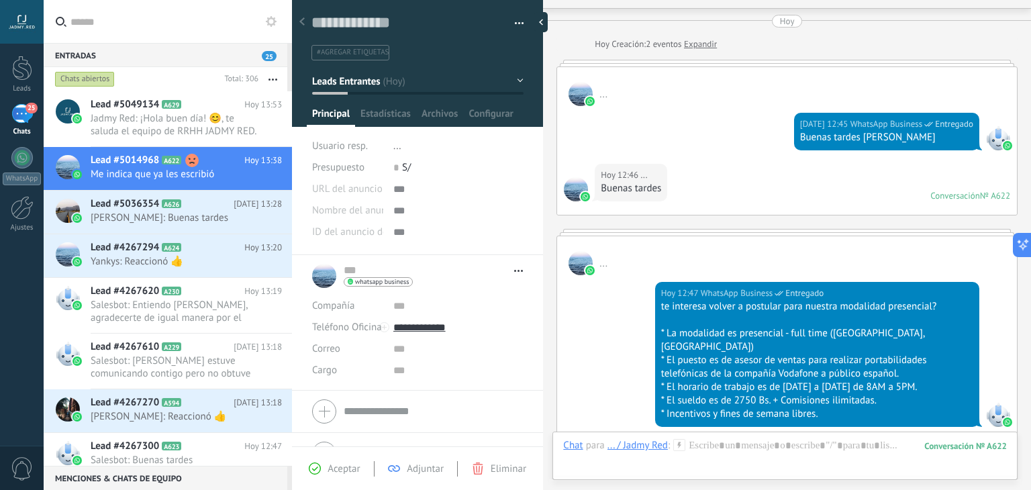
scroll to position [853, 0]
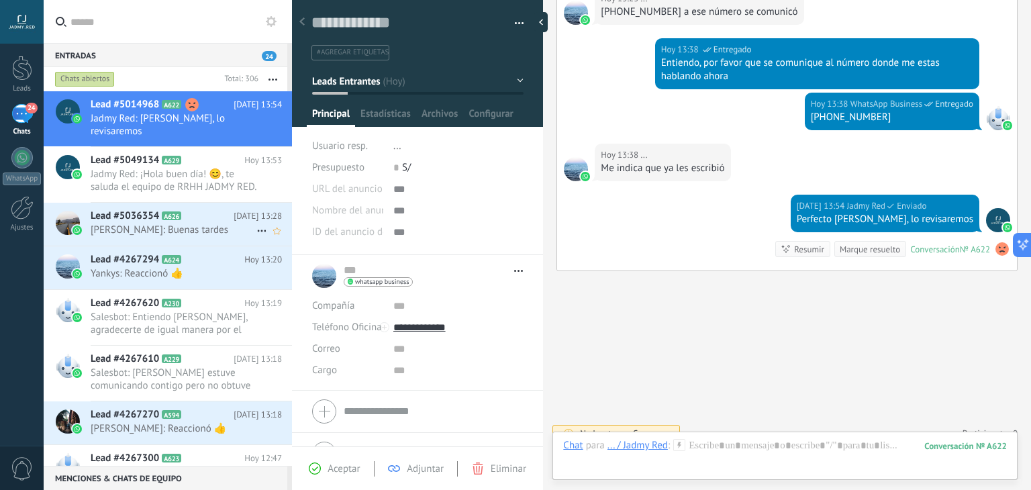
click at [223, 222] on h2 "Lead #5036354 A626" at bounding box center [162, 215] width 143 height 13
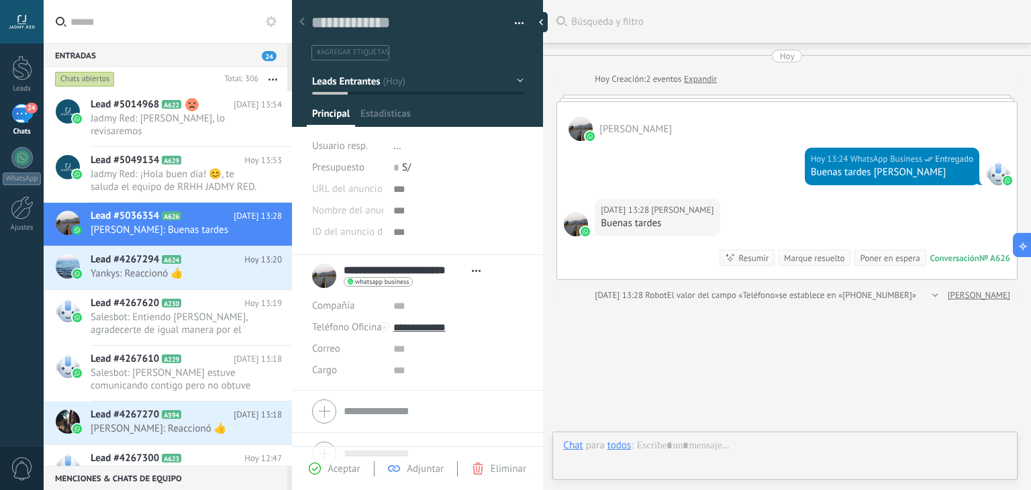
scroll to position [19, 0]
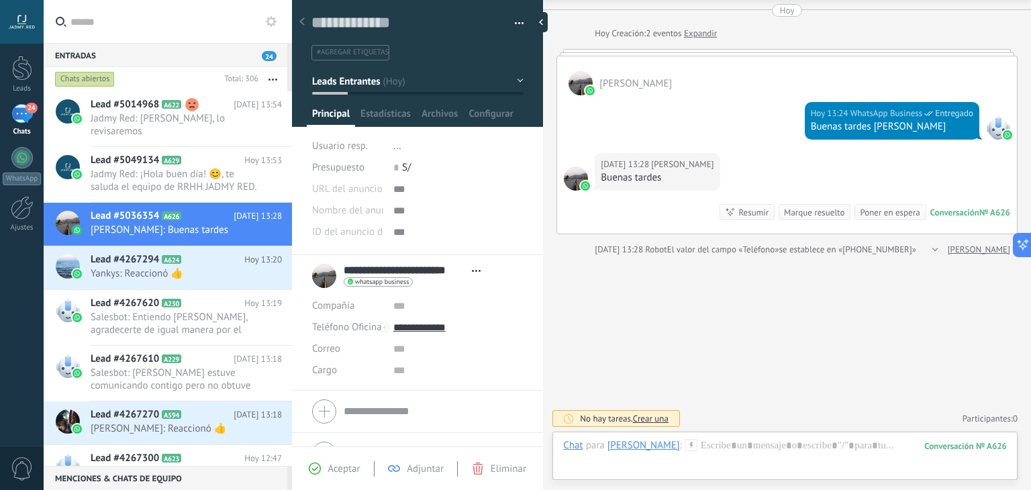
click at [698, 442] on icon at bounding box center [691, 445] width 12 height 12
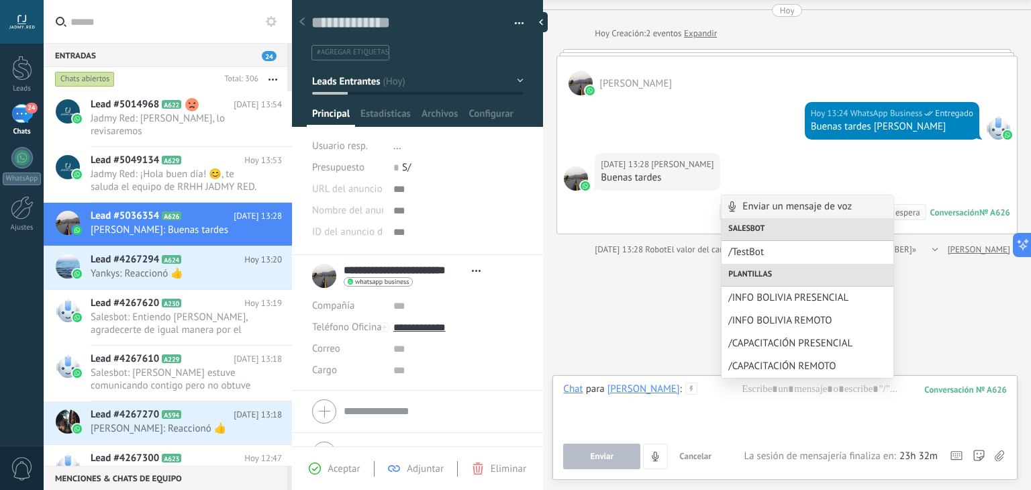
click at [649, 254] on div "Robot" at bounding box center [655, 249] width 21 height 13
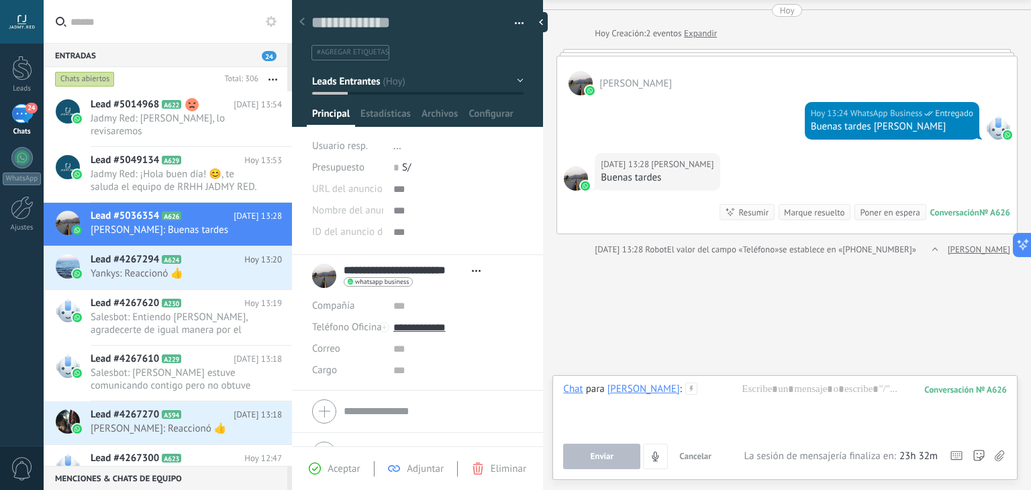
click at [626, 279] on div "Buscar Búsqueda y filtro Carga más Hoy Hoy Creación: 2 eventos Expandir Ojeda V…" at bounding box center [787, 222] width 488 height 536
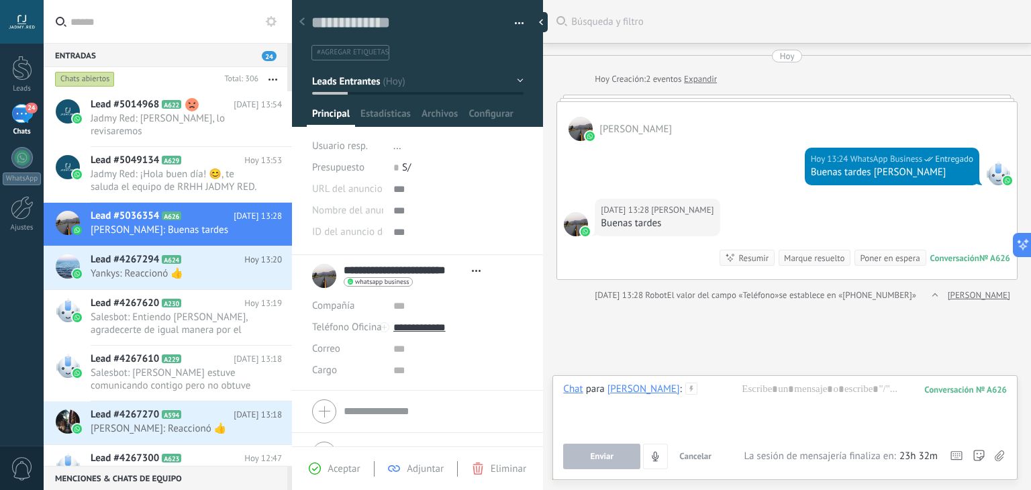
click at [698, 391] on icon at bounding box center [691, 389] width 12 height 12
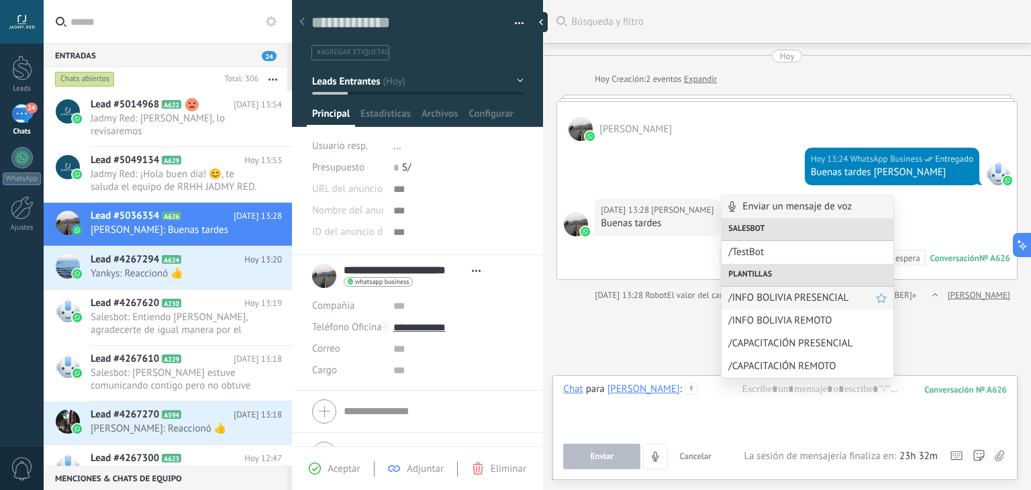
click at [786, 300] on span "/INFO BOLIVIA PRESENCIAL" at bounding box center [802, 297] width 148 height 13
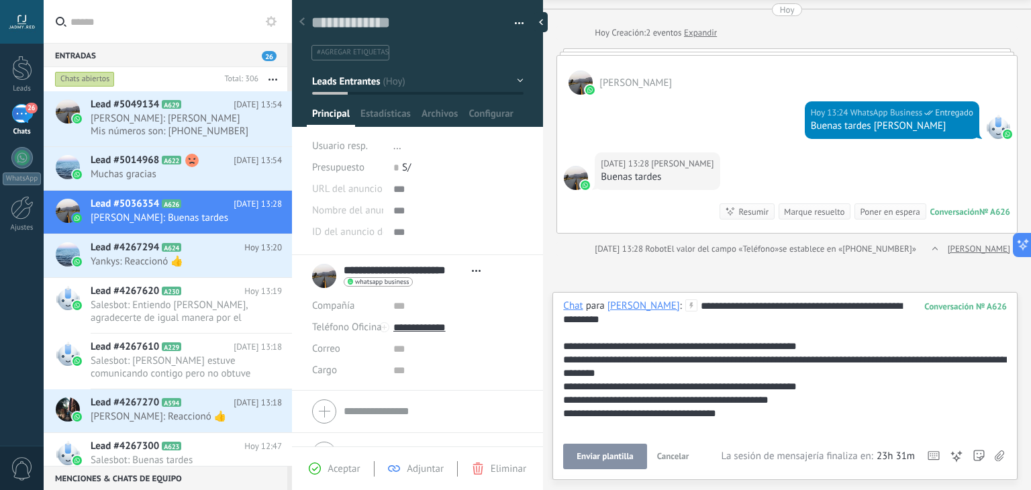
scroll to position [107, 0]
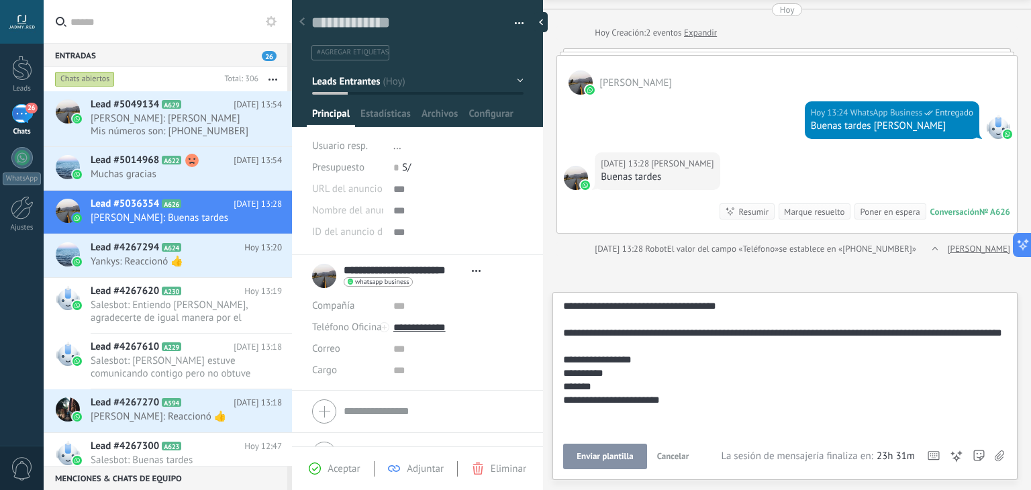
click at [604, 461] on span "Enviar plantilla" at bounding box center [605, 456] width 56 height 9
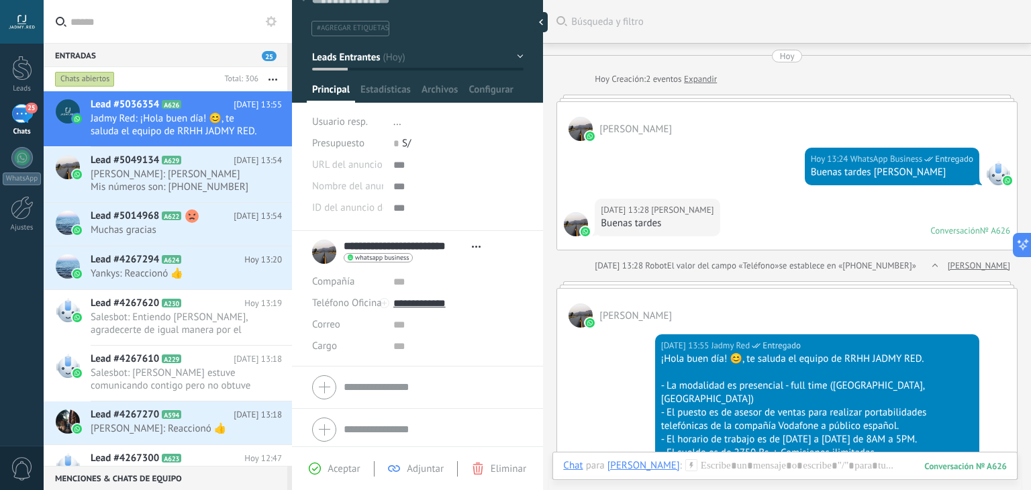
scroll to position [369, 0]
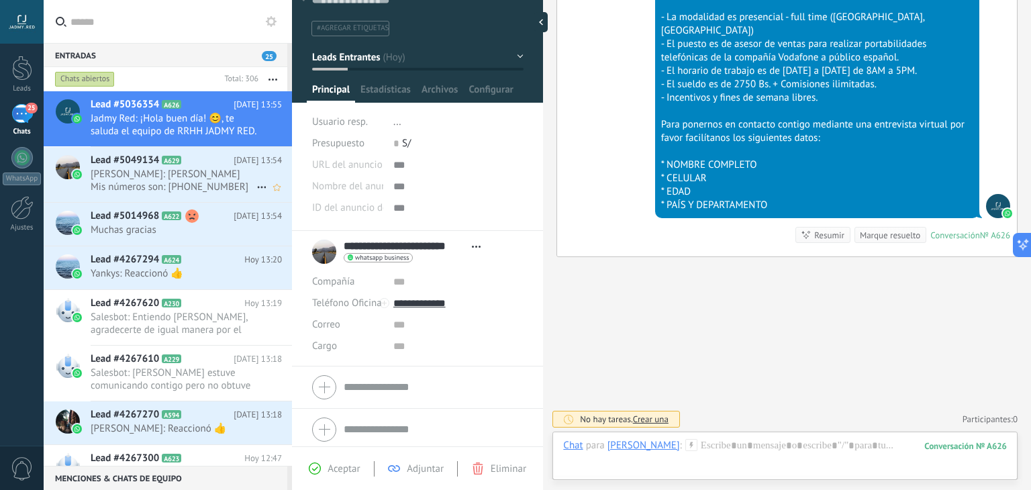
click at [201, 162] on h2 "Lead #5049134 A629" at bounding box center [162, 160] width 143 height 13
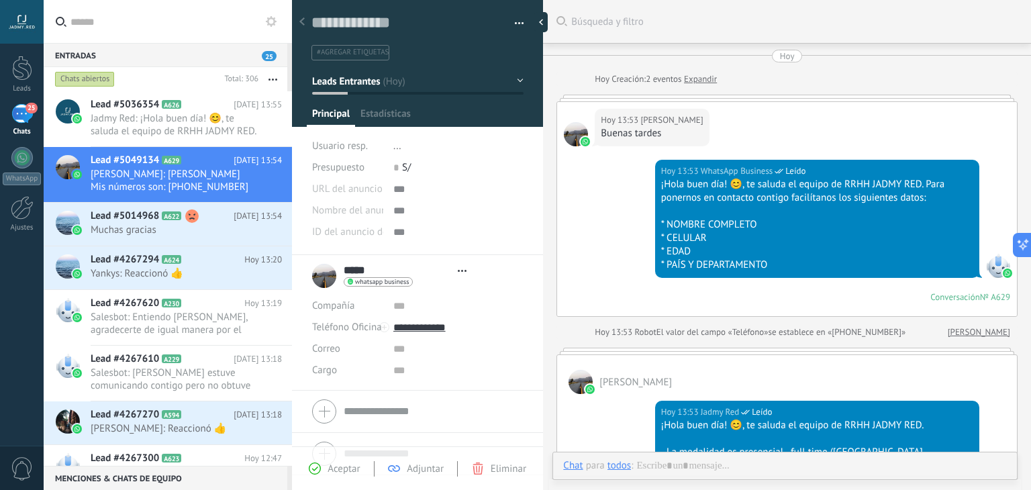
type textarea "**********"
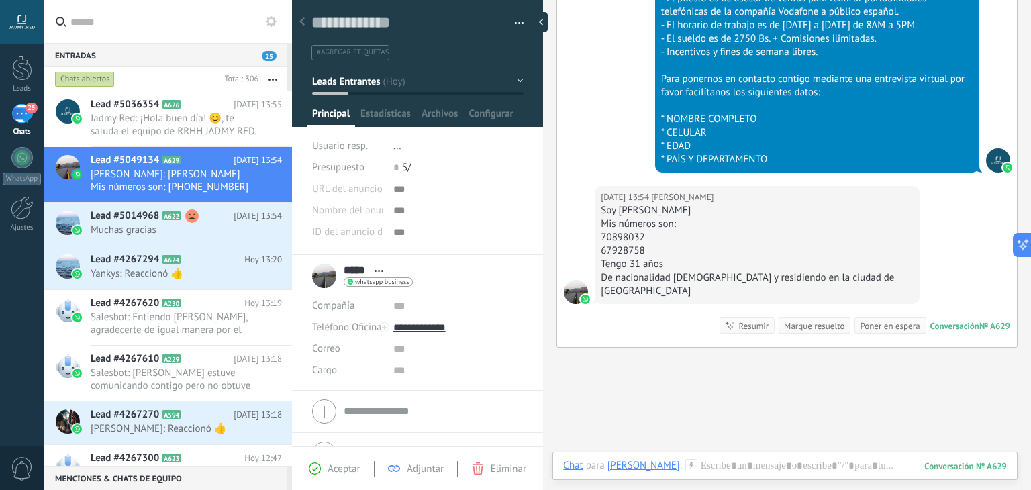
drag, startPoint x: 732, startPoint y: 197, endPoint x: 696, endPoint y: 193, distance: 35.9
click at [696, 204] on div "Soy Jorge Evin Mercado Dorado" at bounding box center [757, 210] width 312 height 13
drag, startPoint x: 738, startPoint y: 199, endPoint x: 714, endPoint y: 195, distance: 23.8
click at [714, 204] on div "Soy Jorge Evin Mercado Dorado" at bounding box center [757, 210] width 312 height 13
click at [645, 307] on div "Hoy 13:54 Jorge Soy Jorge Evin Mercado Dorado Mis números son: 70898032 6792875…" at bounding box center [787, 266] width 460 height 161
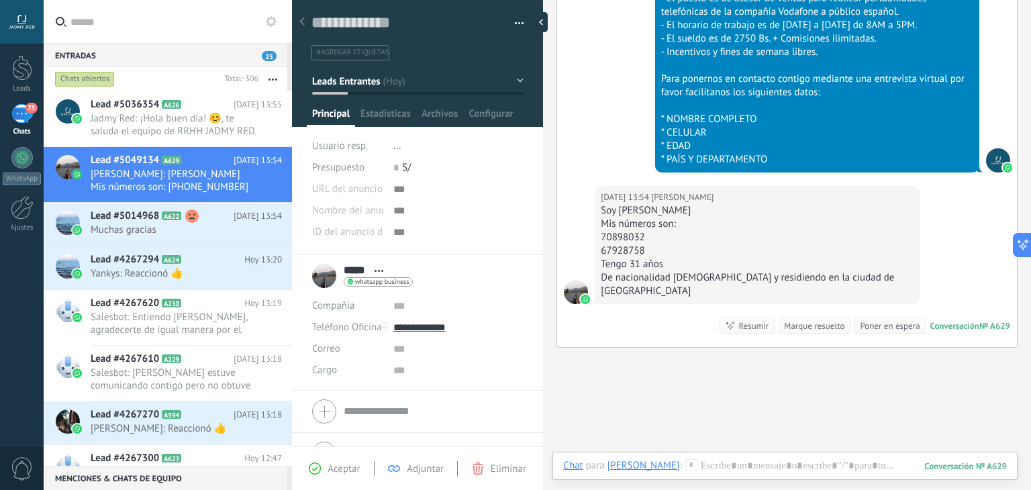
click at [356, 42] on div "#agregar etiquetas" at bounding box center [415, 52] width 213 height 21
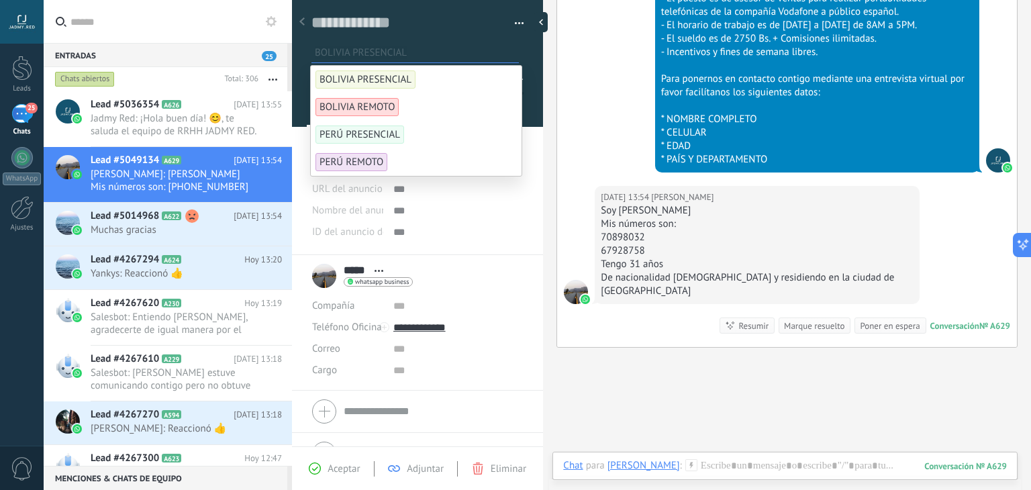
click at [356, 47] on input "text" at bounding box center [416, 53] width 203 height 14
click at [365, 85] on span "BOLIVIA PRESENCIAL" at bounding box center [366, 79] width 100 height 18
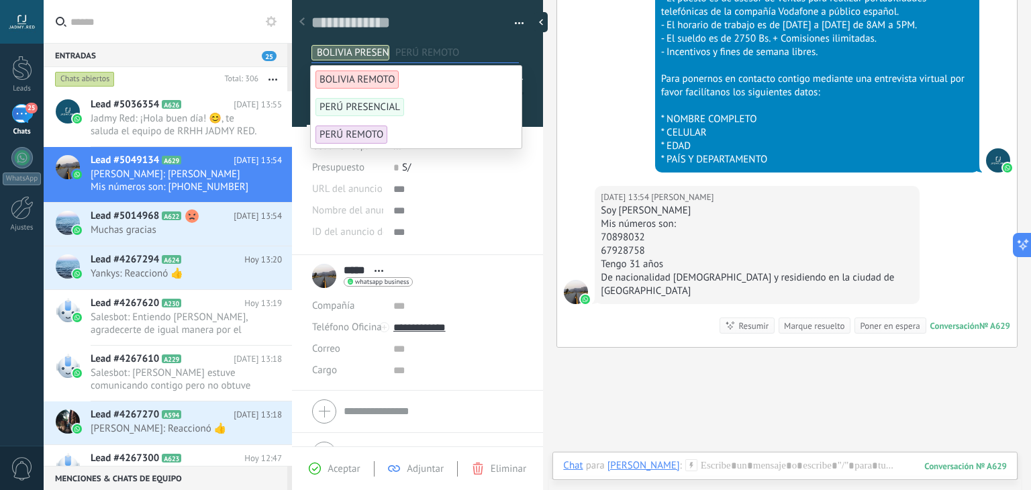
click at [580, 129] on div "Hoy 13:53 Jadmy Red Leído ¡Hola buen día! 😊, te saluda el equipo de RRHH JADMY …" at bounding box center [787, 49] width 460 height 273
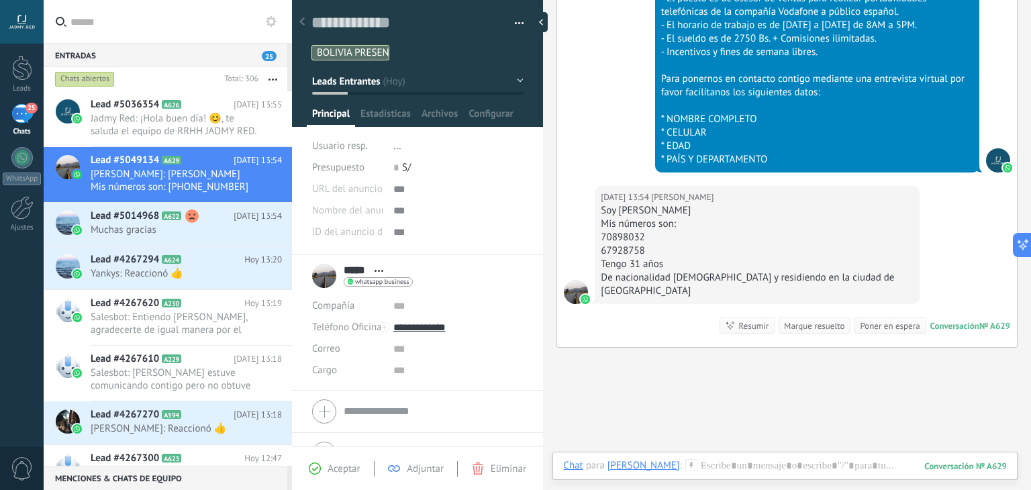
click at [448, 85] on button "Leads Entrantes" at bounding box center [417, 81] width 211 height 24
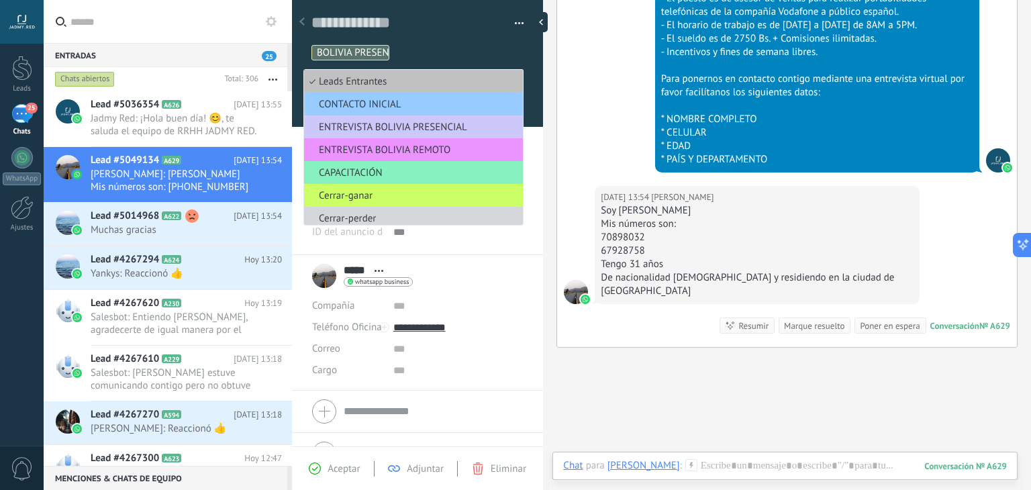
click at [549, 87] on div "Buscar Búsqueda y filtro Carga más Hoy Hoy Creación: 2 eventos Expandir Hoy 13:…" at bounding box center [787, 50] width 488 height 1063
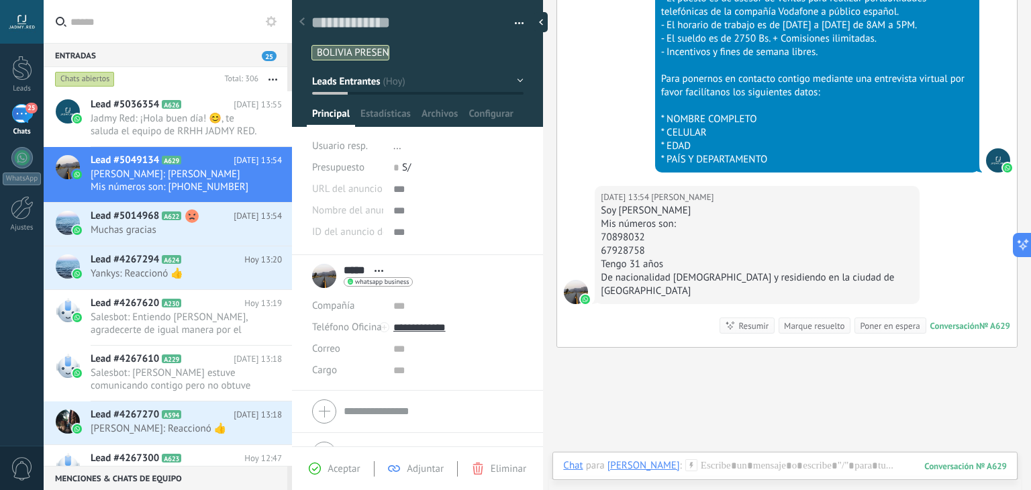
click at [391, 81] on button "Leads Entrantes" at bounding box center [417, 81] width 211 height 24
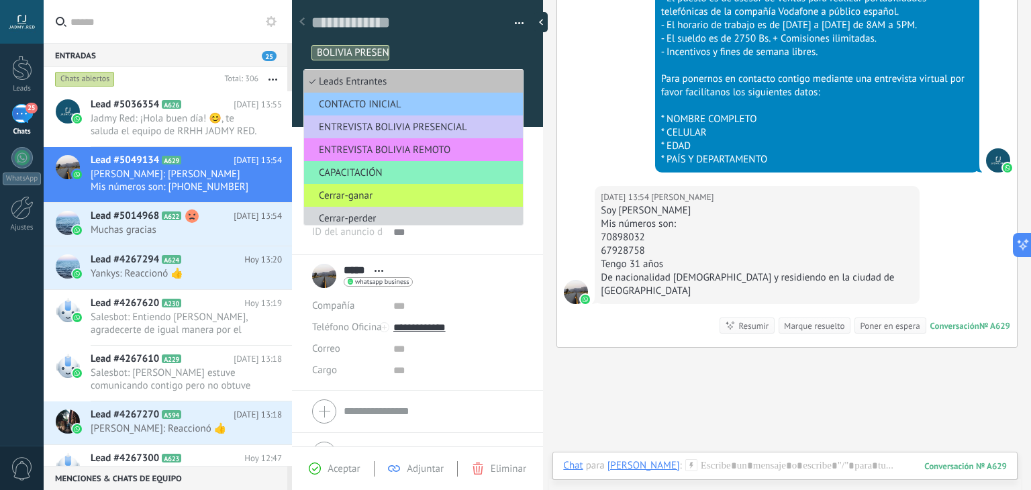
click at [567, 108] on div "Hoy 13:53 Jadmy Red Leído ¡Hola buen día! 😊, te saluda el equipo de RRHH JADMY …" at bounding box center [787, 49] width 460 height 273
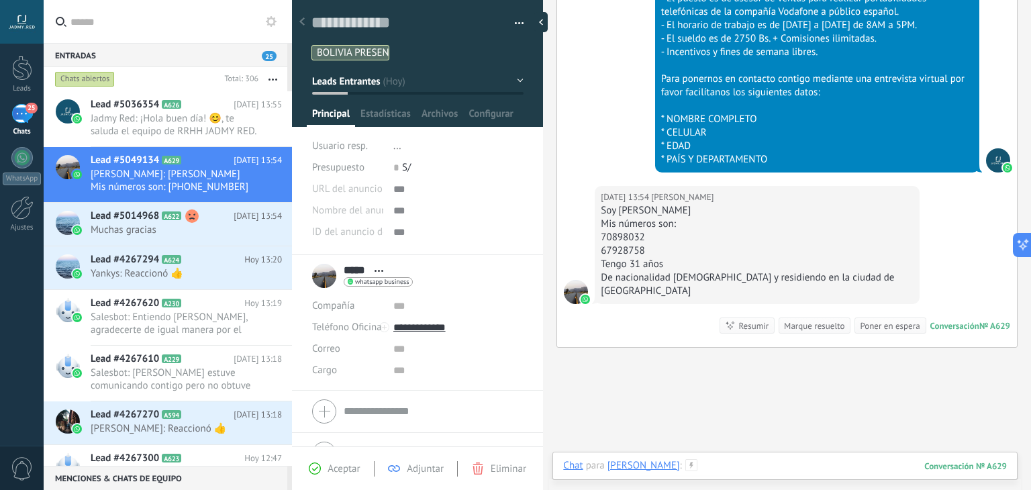
click at [698, 469] on div at bounding box center [785, 479] width 444 height 40
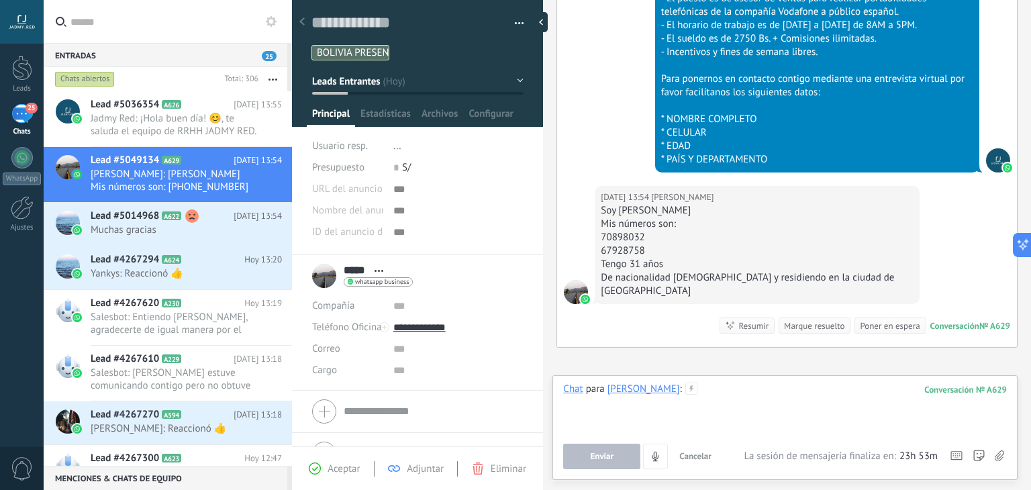
paste div
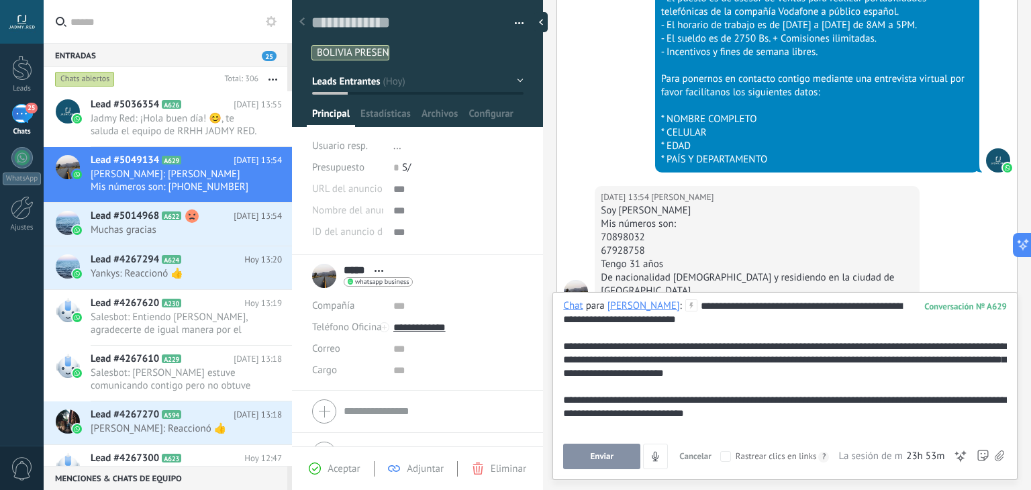
click at [620, 452] on button "Enviar" at bounding box center [601, 457] width 77 height 26
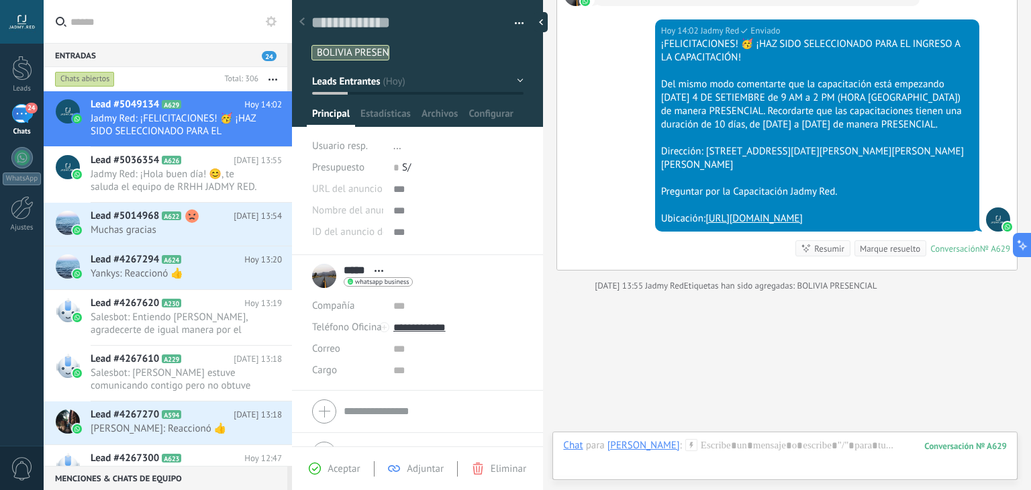
scroll to position [926, 0]
